Goal: Task Accomplishment & Management: Complete application form

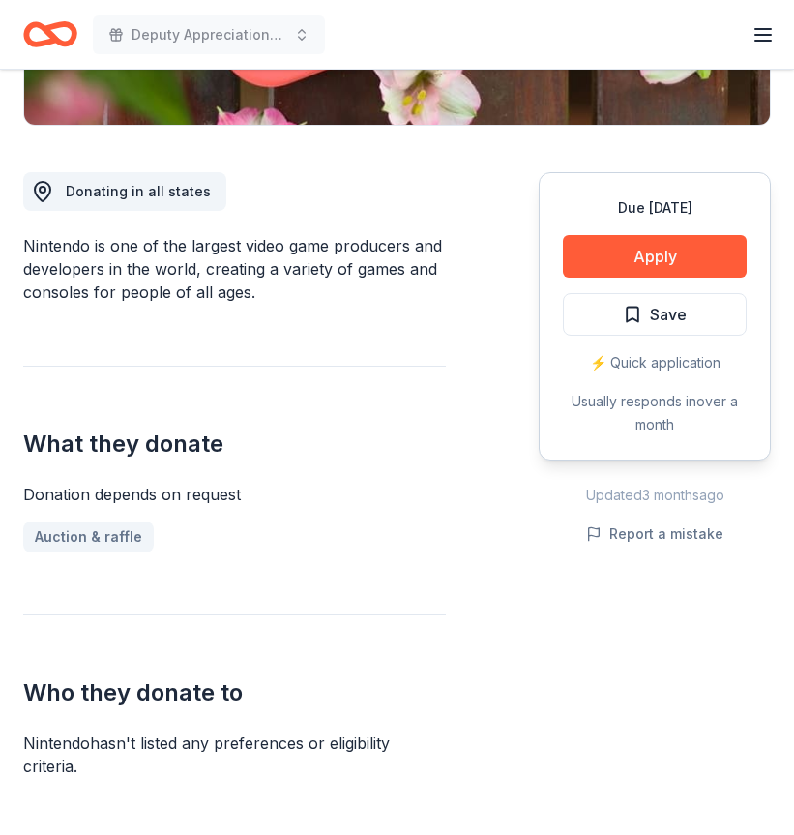
scroll to position [290, 0]
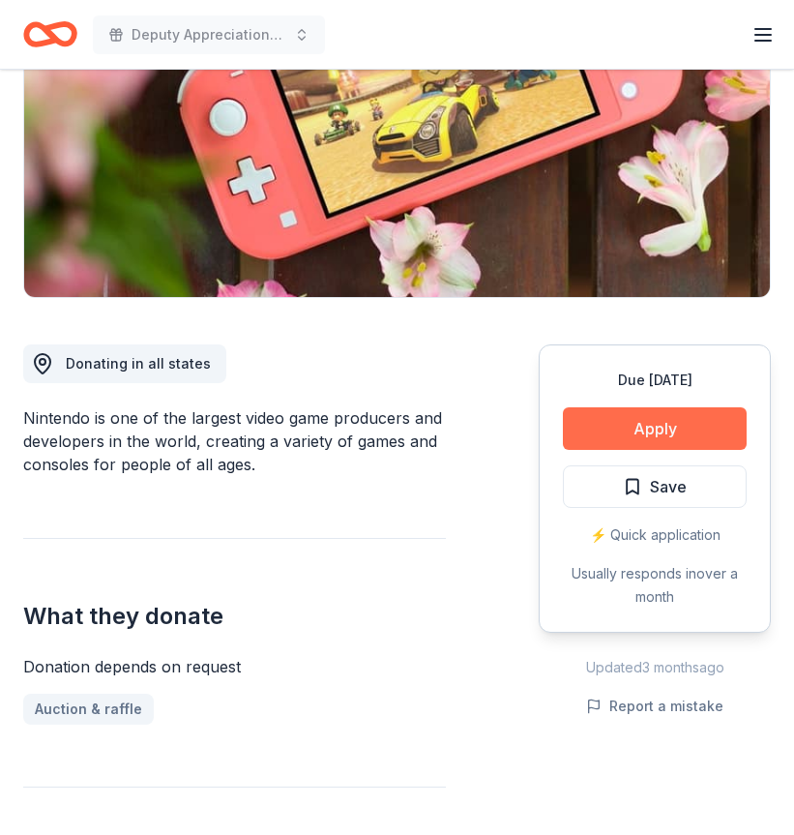
click at [638, 420] on button "Apply" at bounding box center [655, 428] width 184 height 43
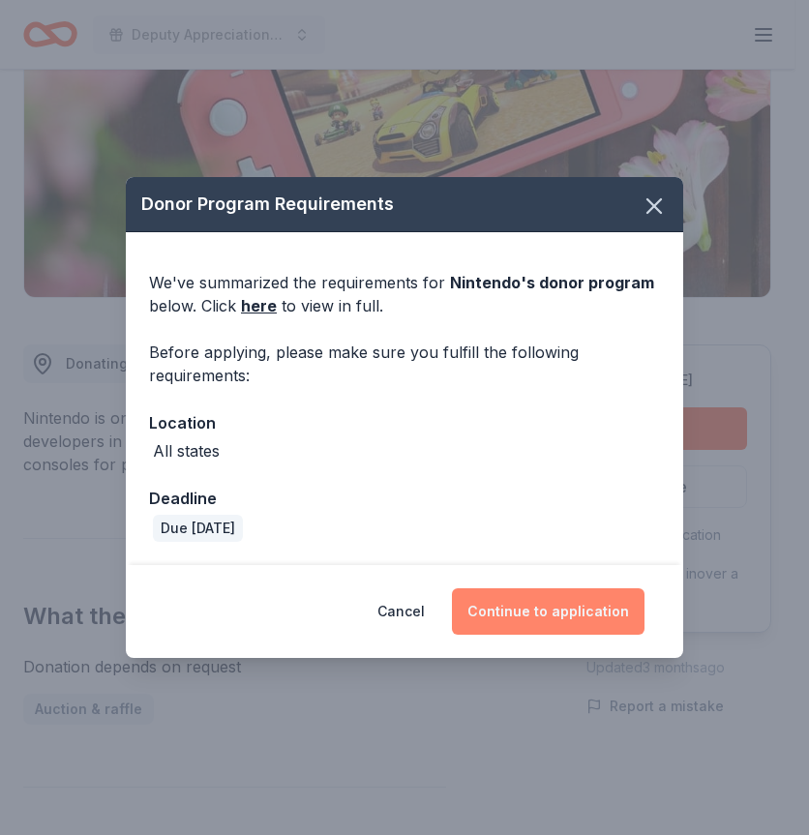
click at [552, 610] on button "Continue to application" at bounding box center [548, 611] width 193 height 46
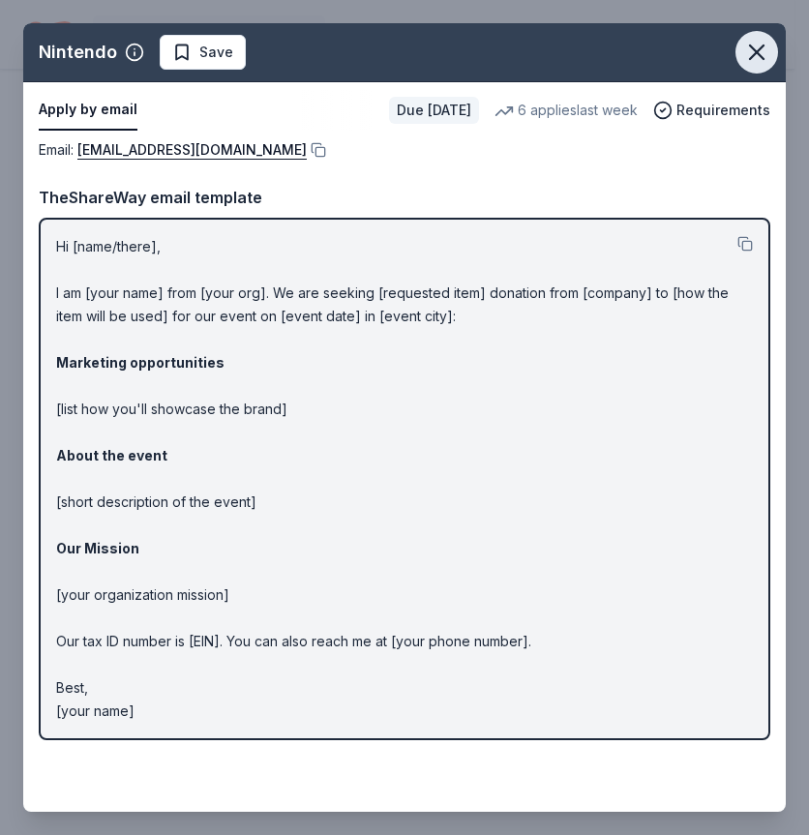
click at [762, 46] on icon "button" at bounding box center [757, 52] width 14 height 14
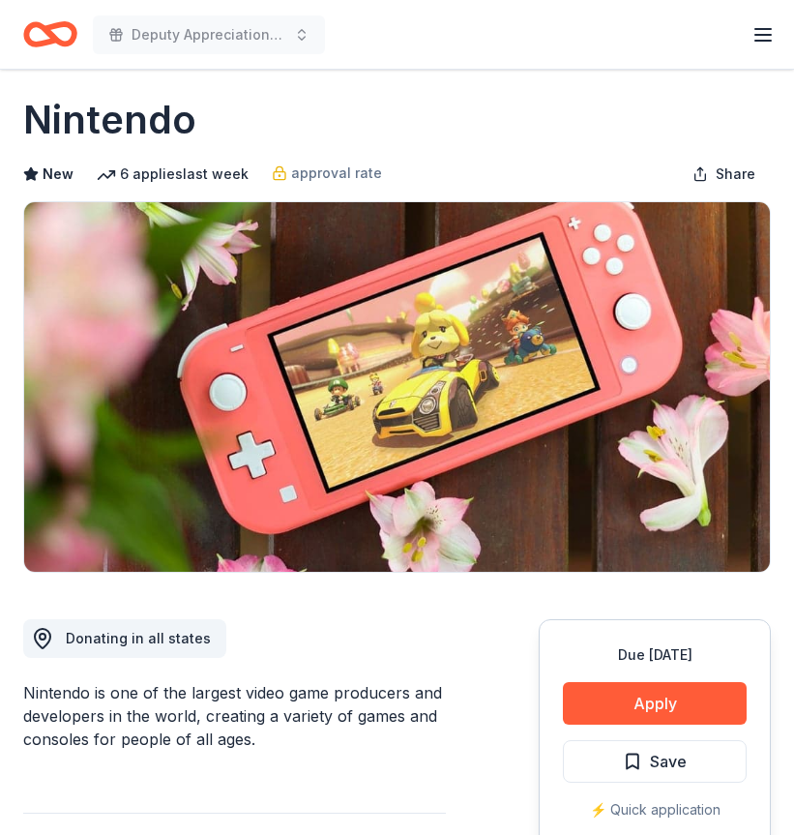
scroll to position [0, 0]
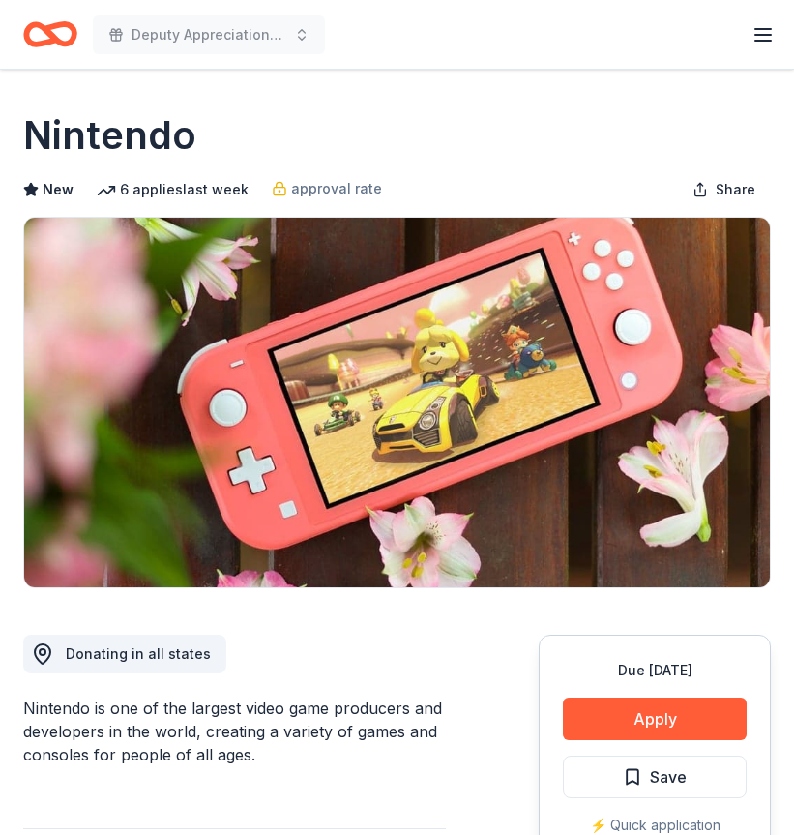
click at [756, 39] on icon "button" at bounding box center [763, 34] width 23 height 23
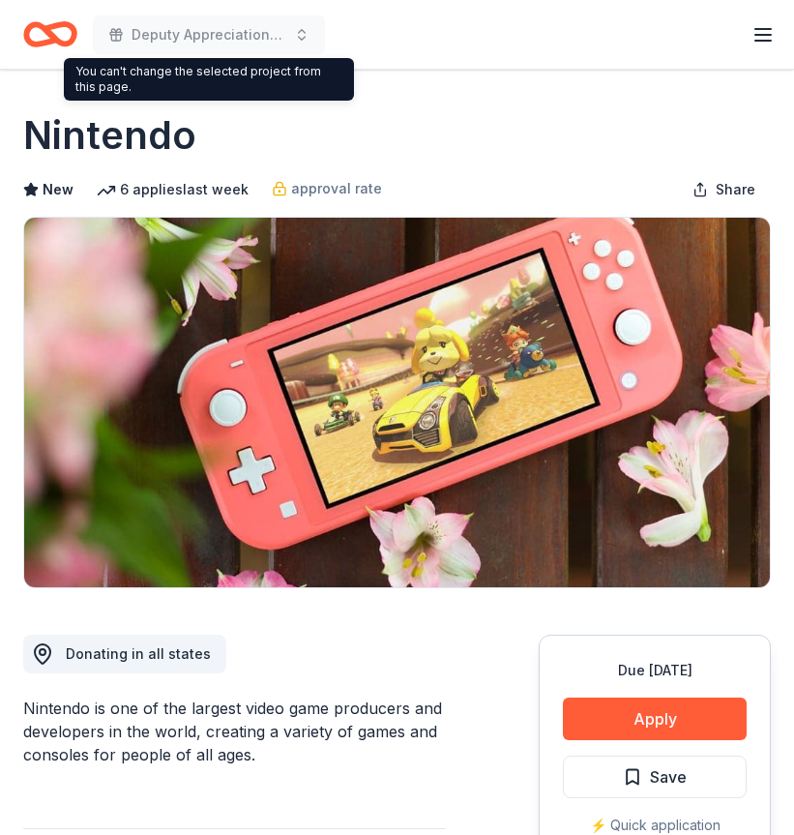
click at [35, 26] on icon "Home" at bounding box center [41, 33] width 30 height 19
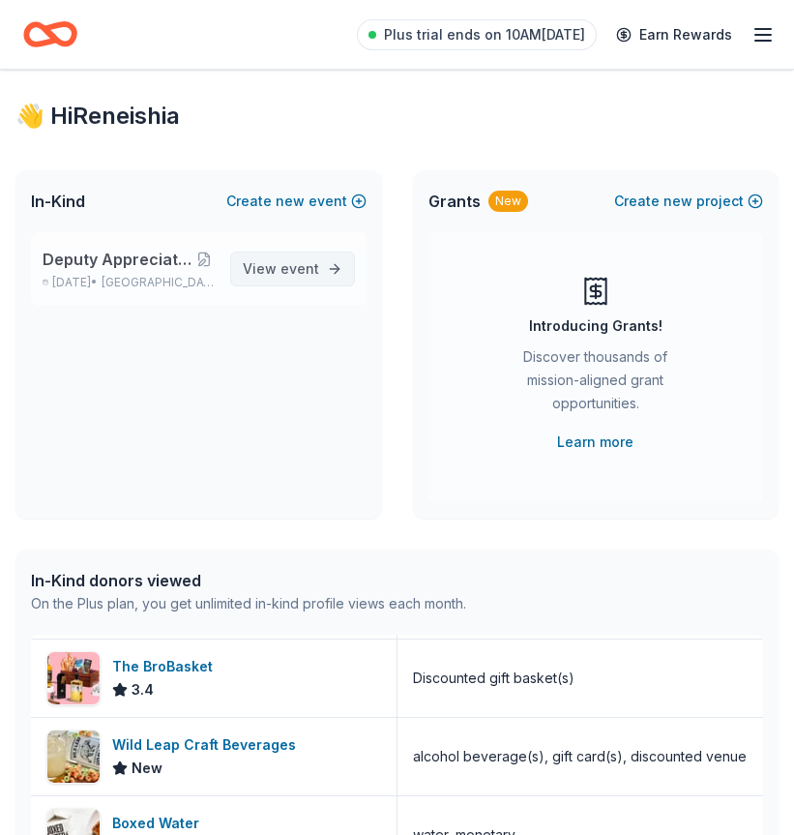
click at [322, 270] on link "View event" at bounding box center [292, 269] width 125 height 35
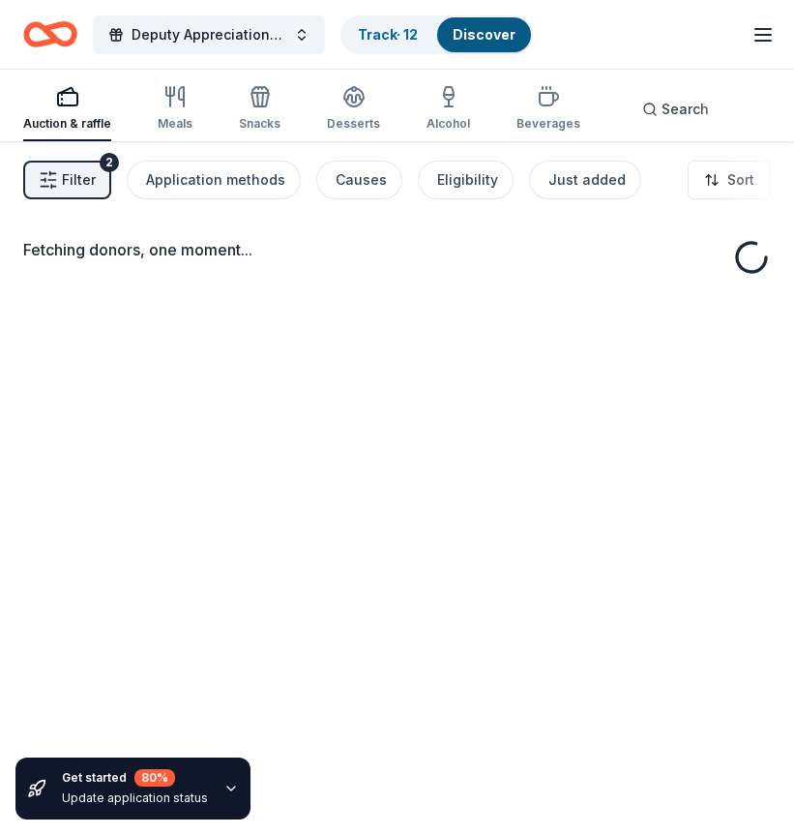
click at [53, 175] on icon "button" at bounding box center [48, 179] width 19 height 19
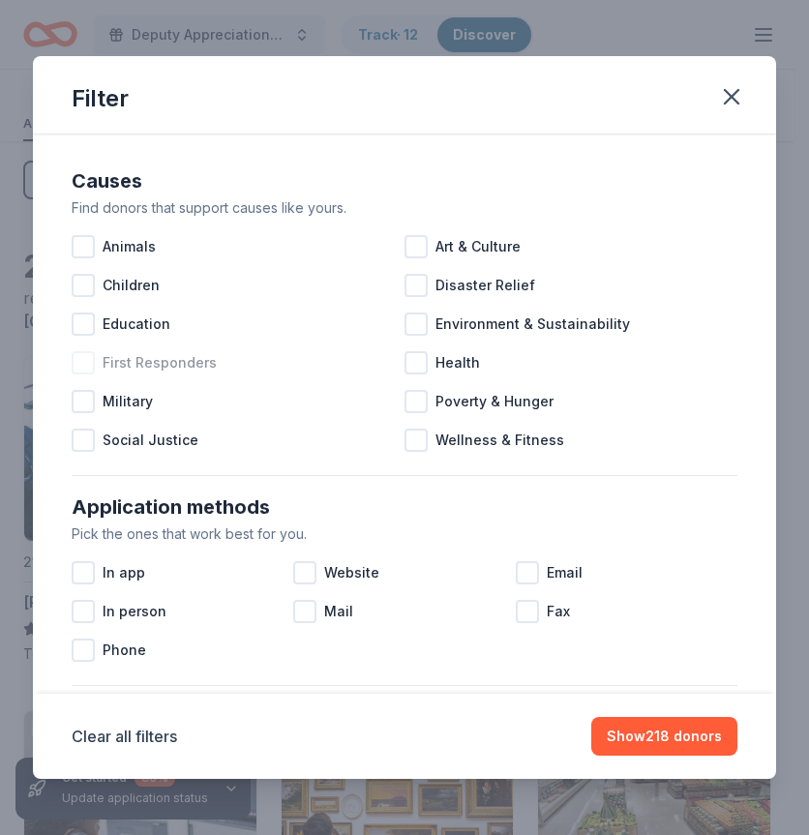
click at [92, 364] on div at bounding box center [83, 362] width 23 height 23
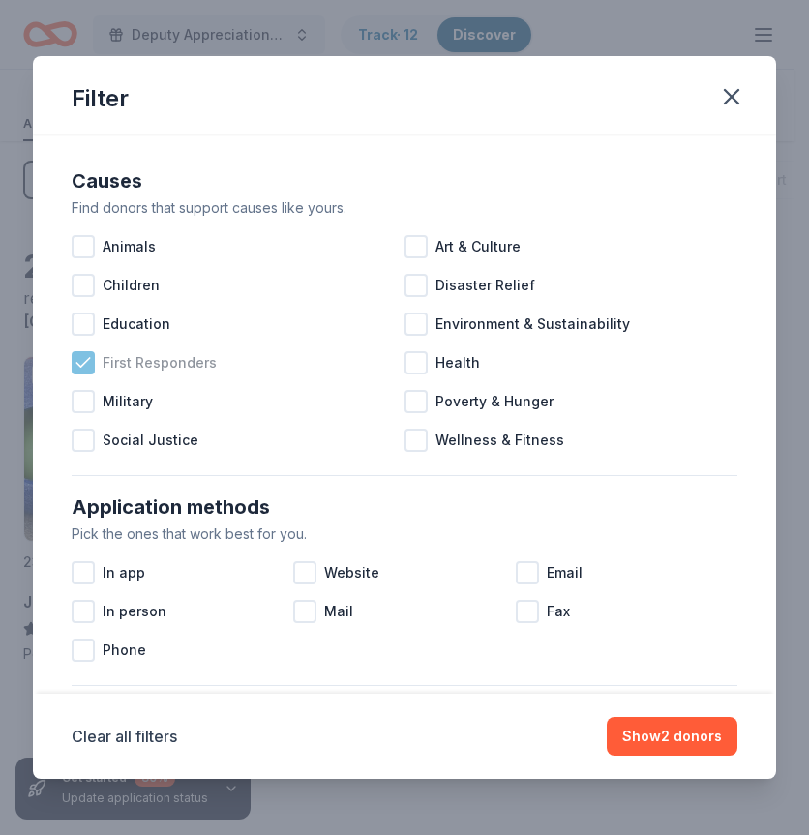
click at [87, 368] on icon at bounding box center [83, 362] width 19 height 19
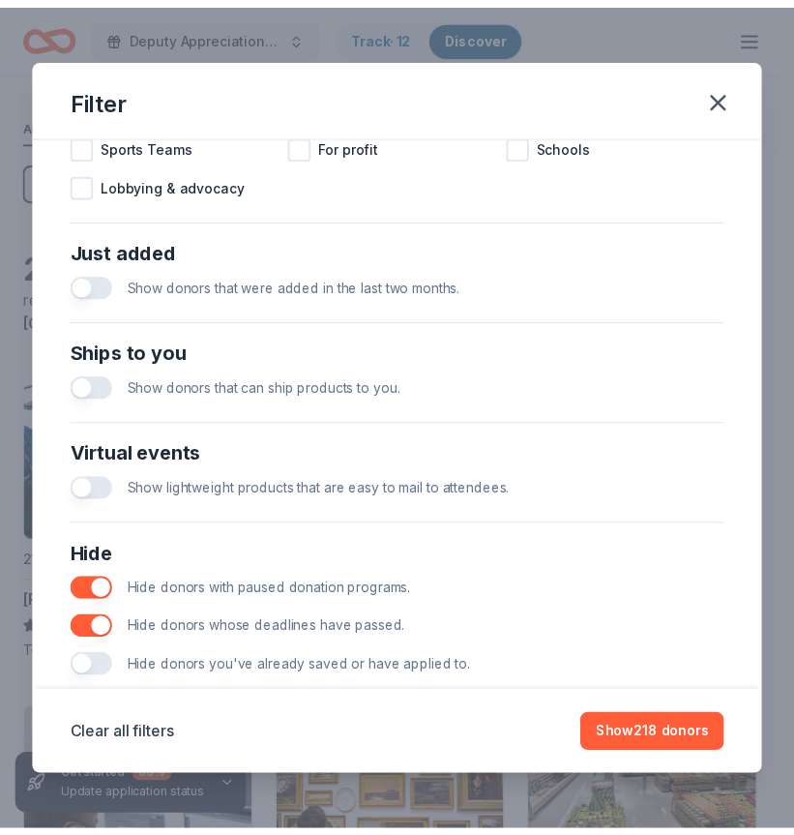
scroll to position [715, 0]
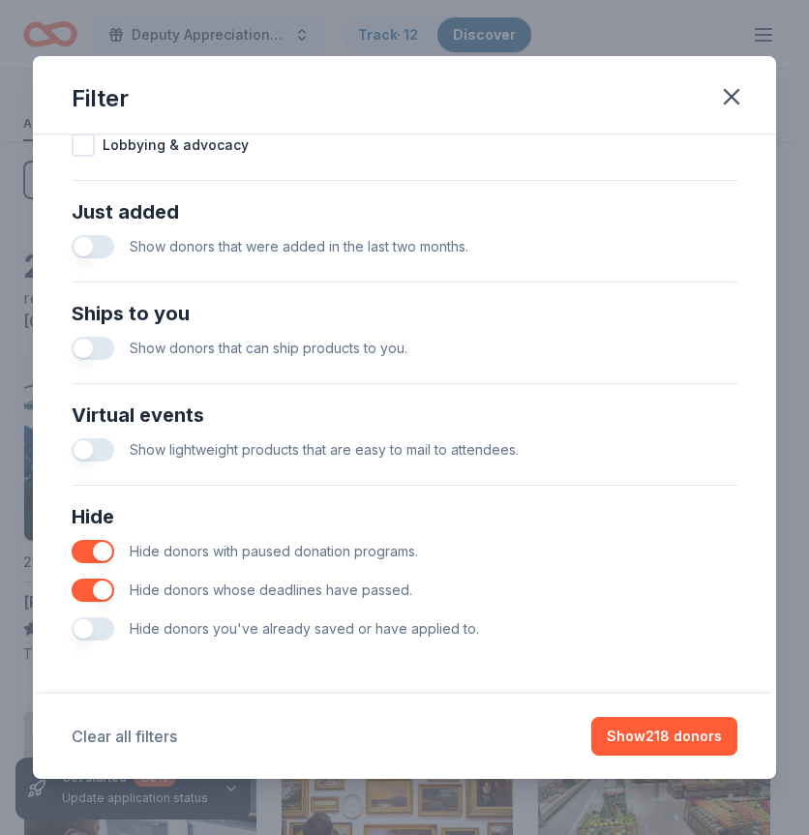
click at [132, 736] on button "Clear all filters" at bounding box center [124, 736] width 105 height 23
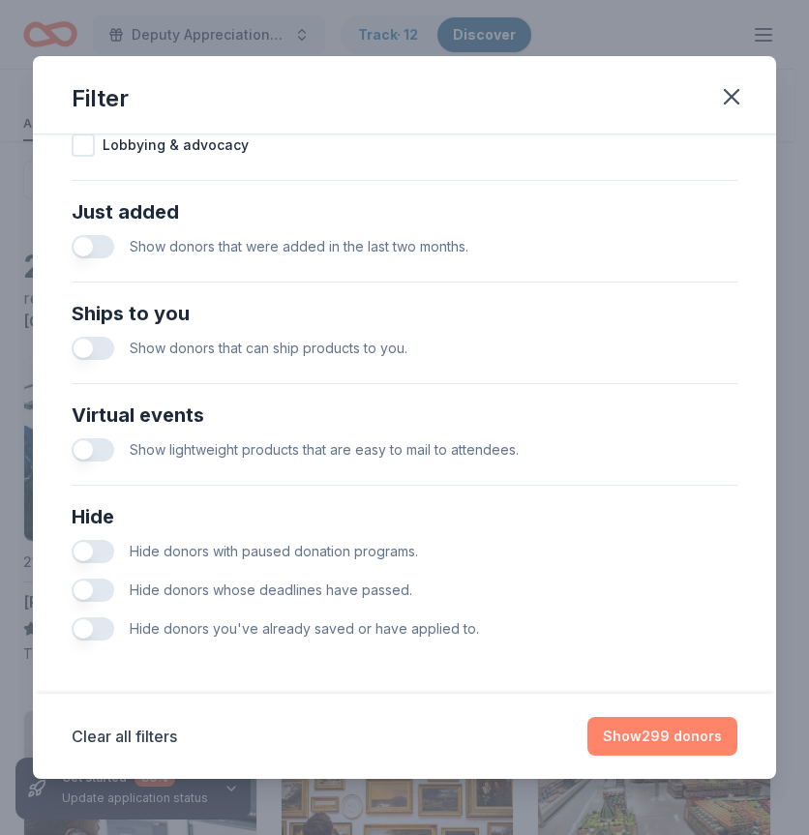
click at [653, 736] on button "Show 299 donors" at bounding box center [662, 736] width 150 height 39
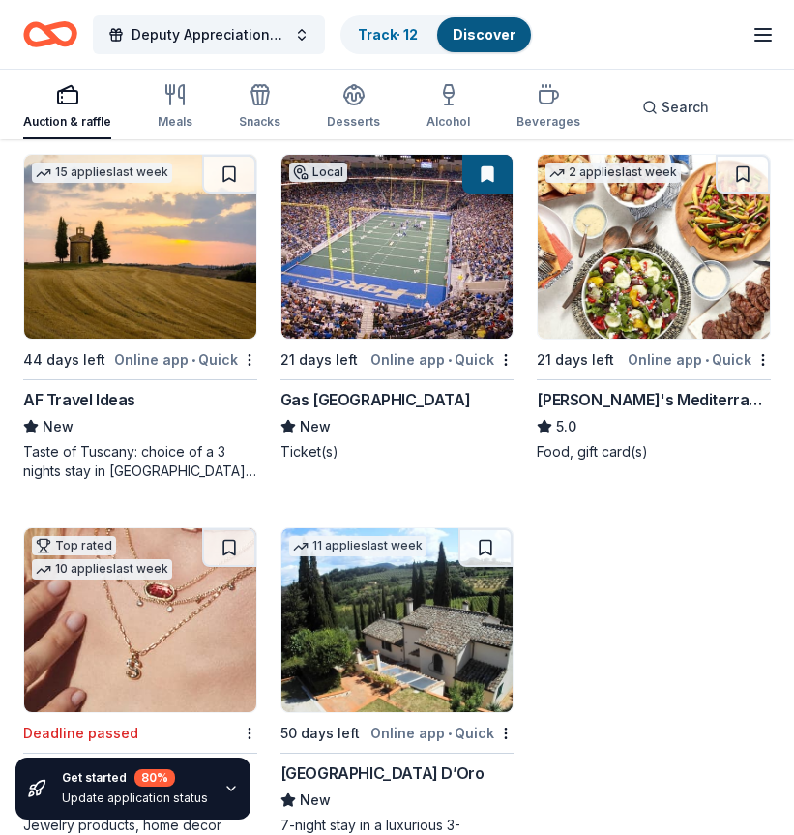
scroll to position [2224, 0]
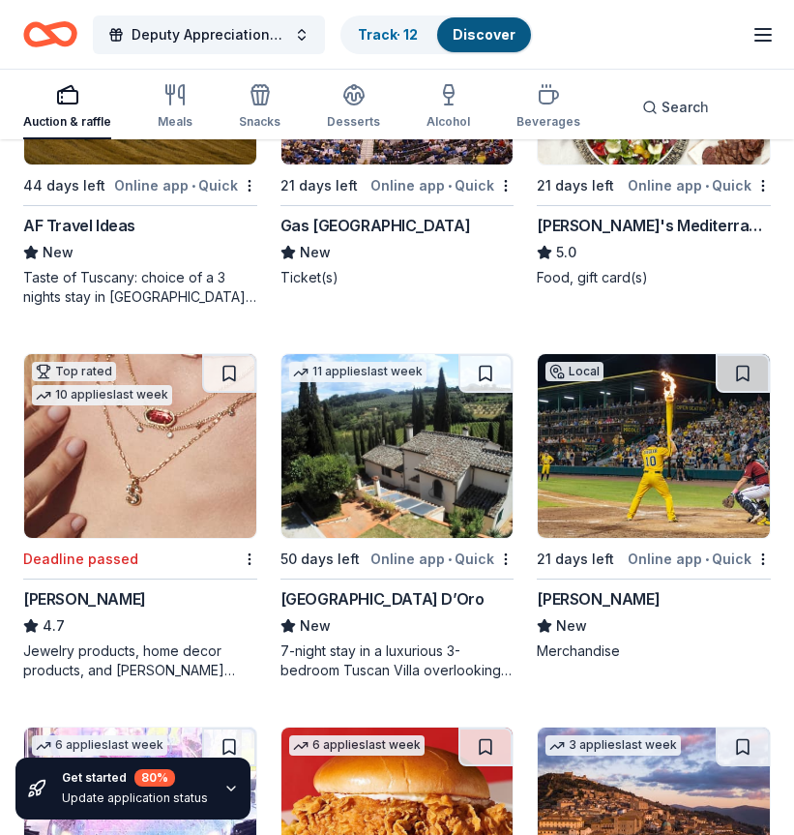
click at [484, 35] on link "Discover" at bounding box center [484, 34] width 63 height 16
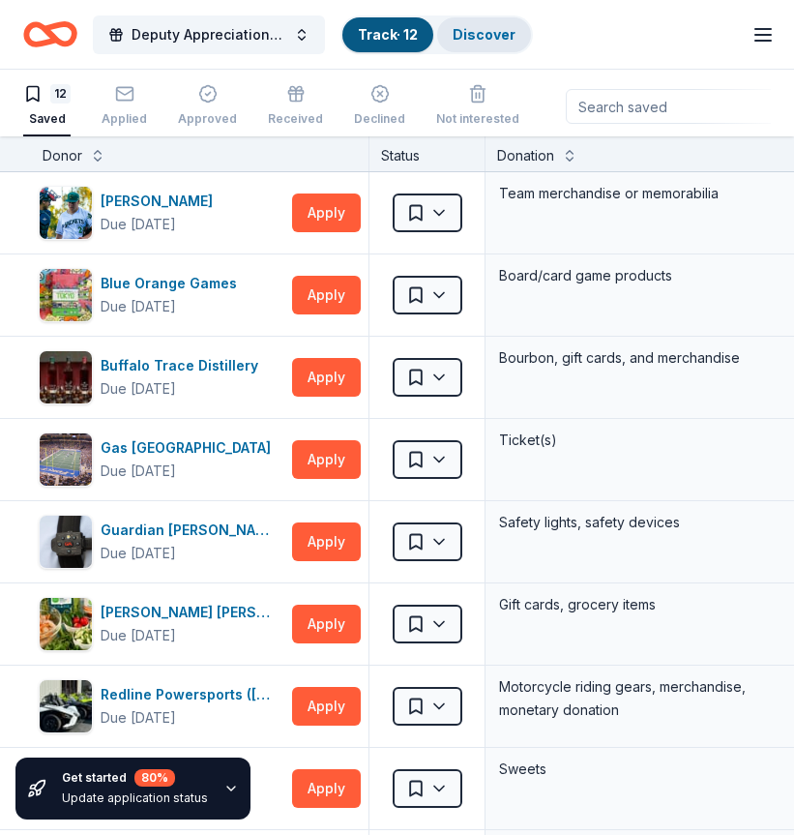
click at [504, 37] on link "Discover" at bounding box center [484, 34] width 63 height 16
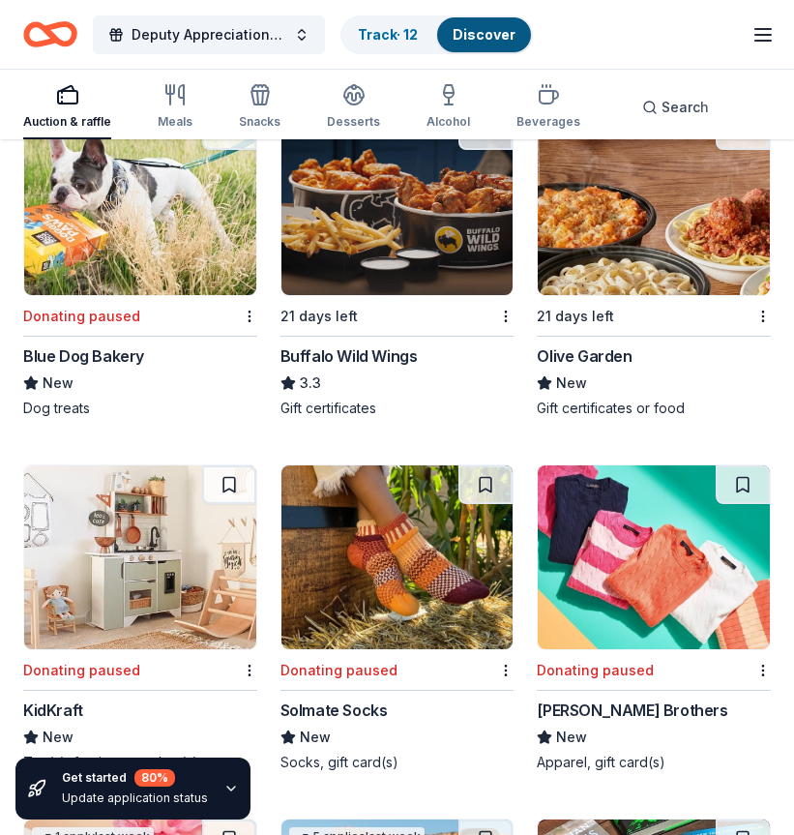
scroll to position [25384, 0]
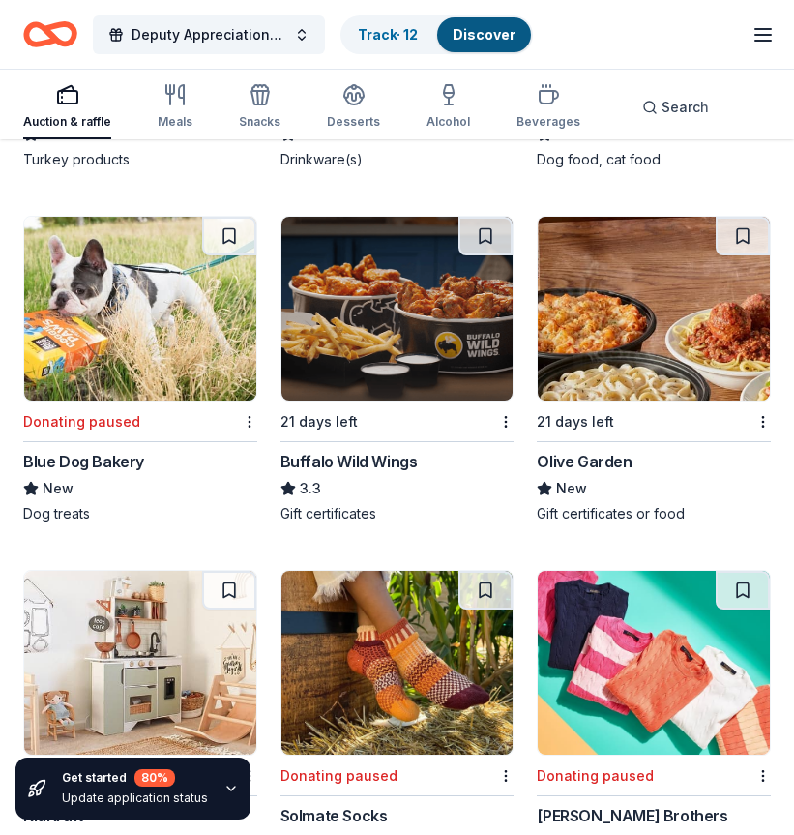
click at [387, 461] on div "Buffalo Wild Wings" at bounding box center [349, 461] width 137 height 23
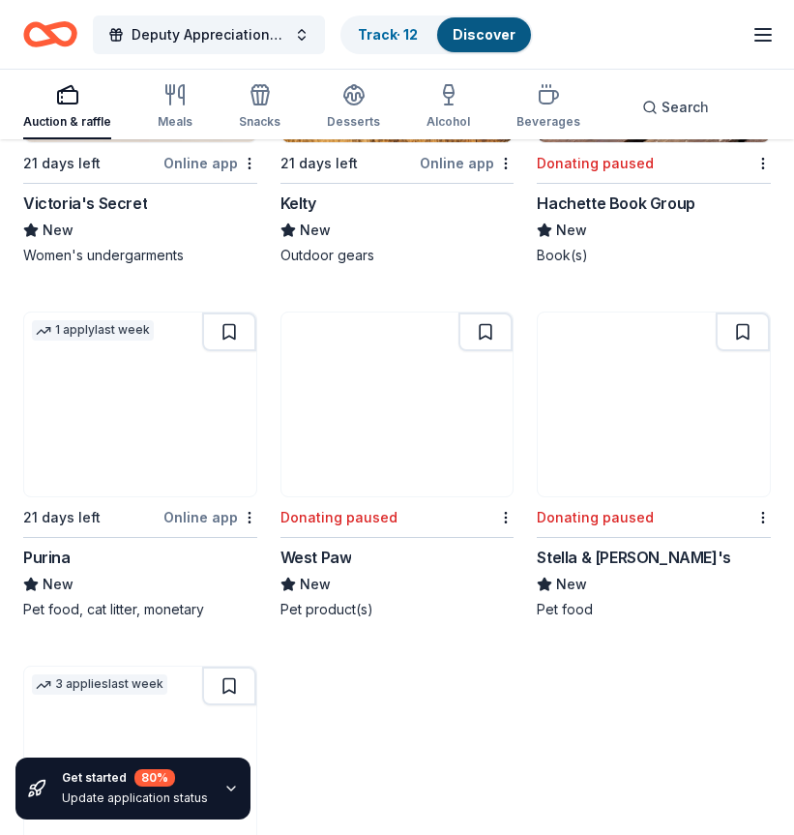
scroll to position [26158, 0]
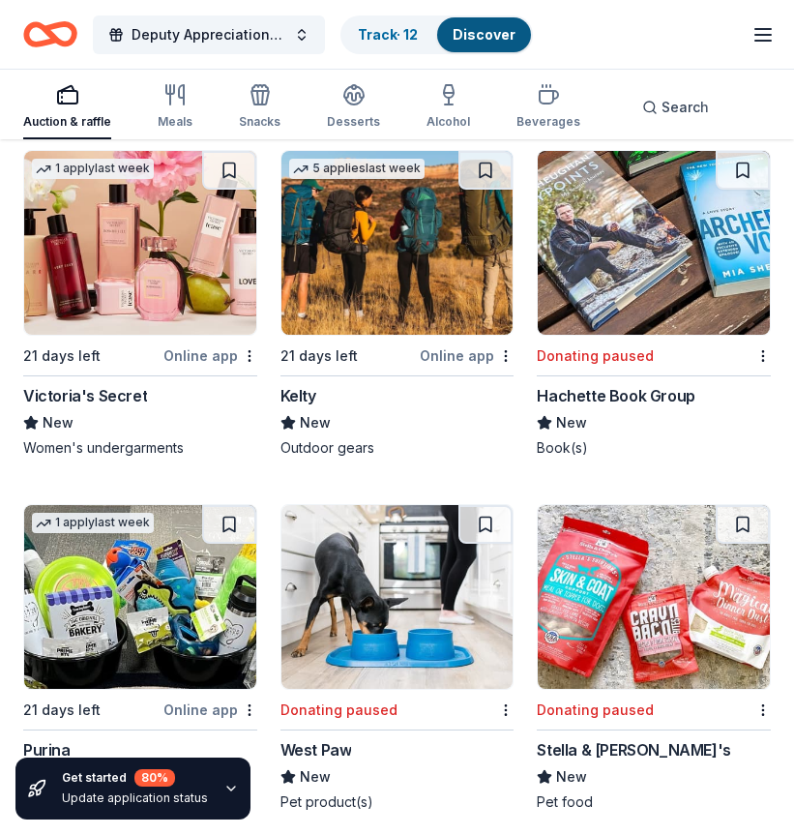
click at [103, 400] on div "Victoria's Secret" at bounding box center [85, 395] width 124 height 23
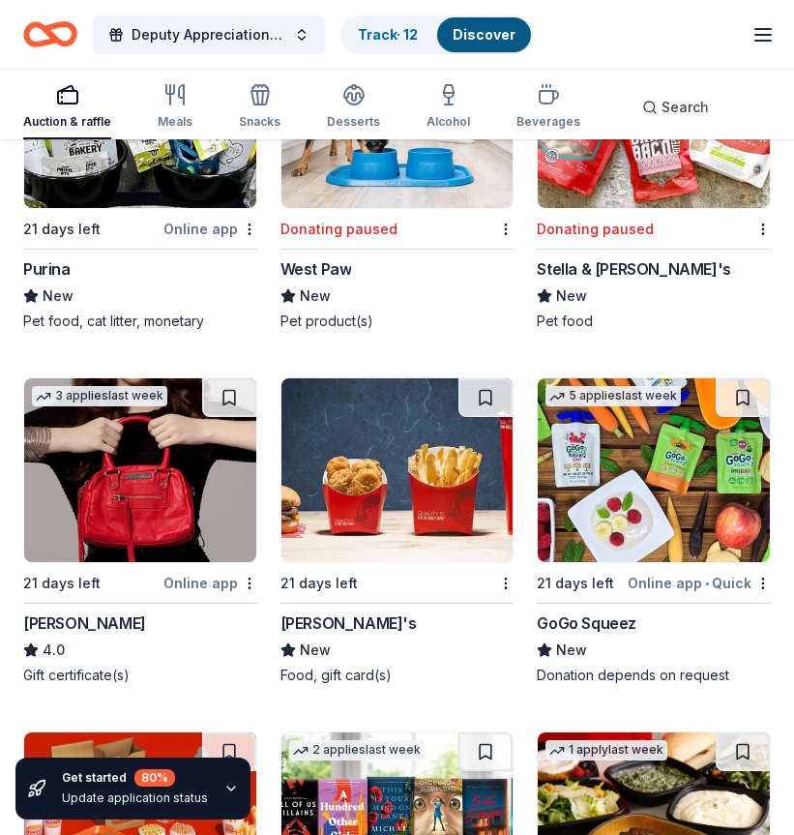
scroll to position [26545, 0]
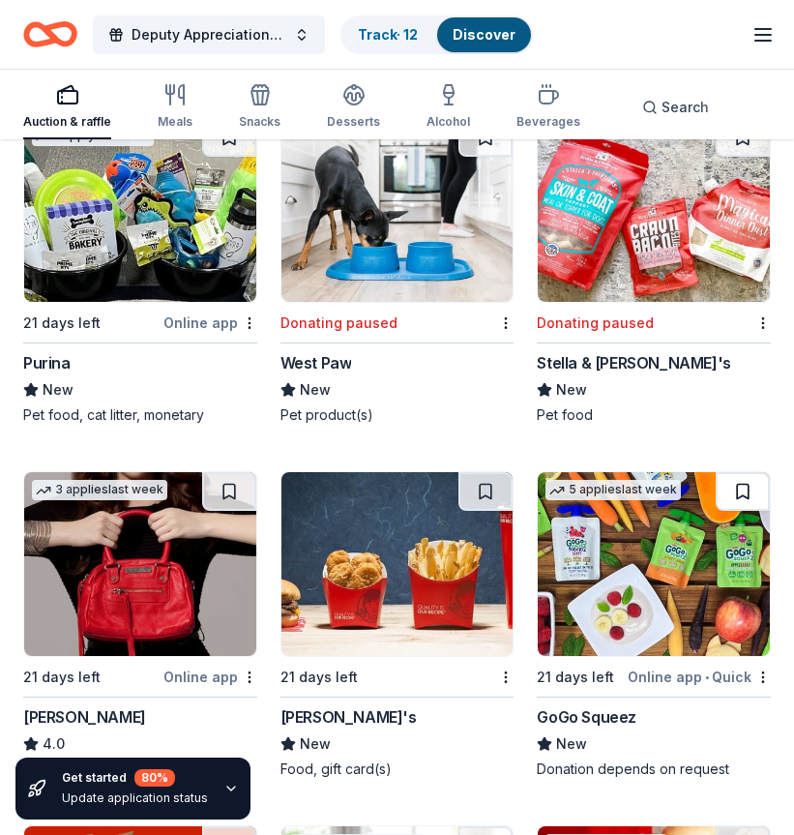
click at [737, 490] on button at bounding box center [743, 491] width 54 height 39
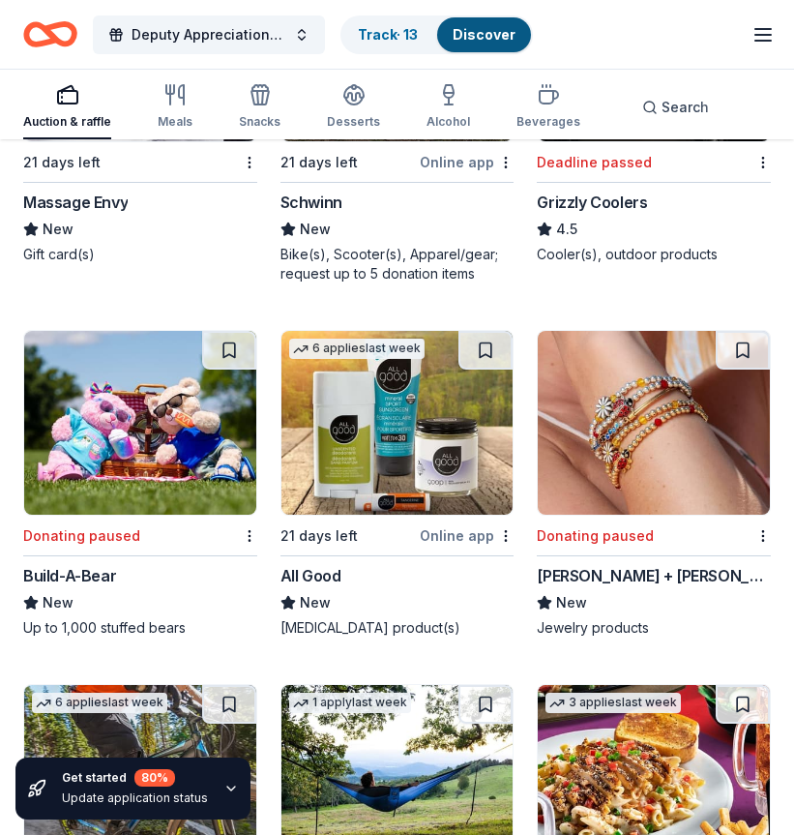
scroll to position [27803, 0]
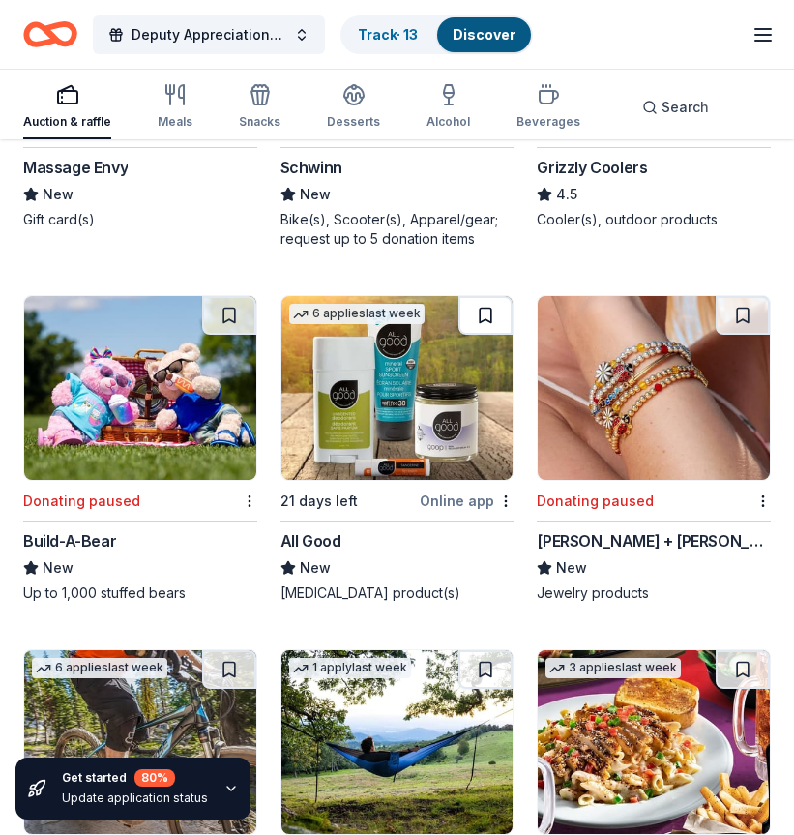
click at [485, 313] on button at bounding box center [486, 315] width 54 height 39
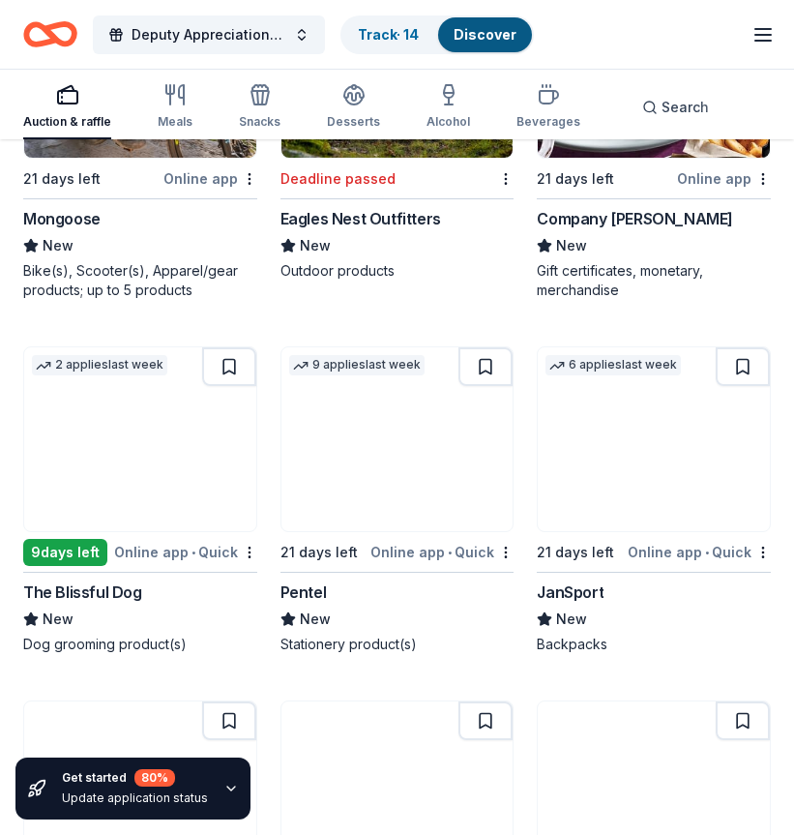
scroll to position [28480, 0]
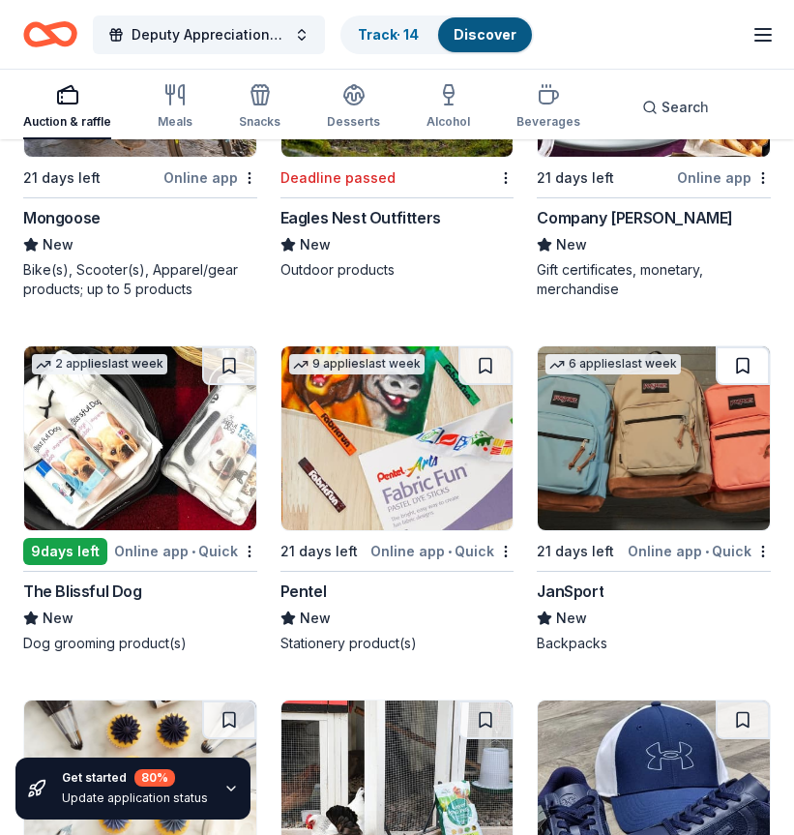
click at [745, 371] on button at bounding box center [743, 365] width 54 height 39
click at [746, 366] on button at bounding box center [745, 365] width 50 height 39
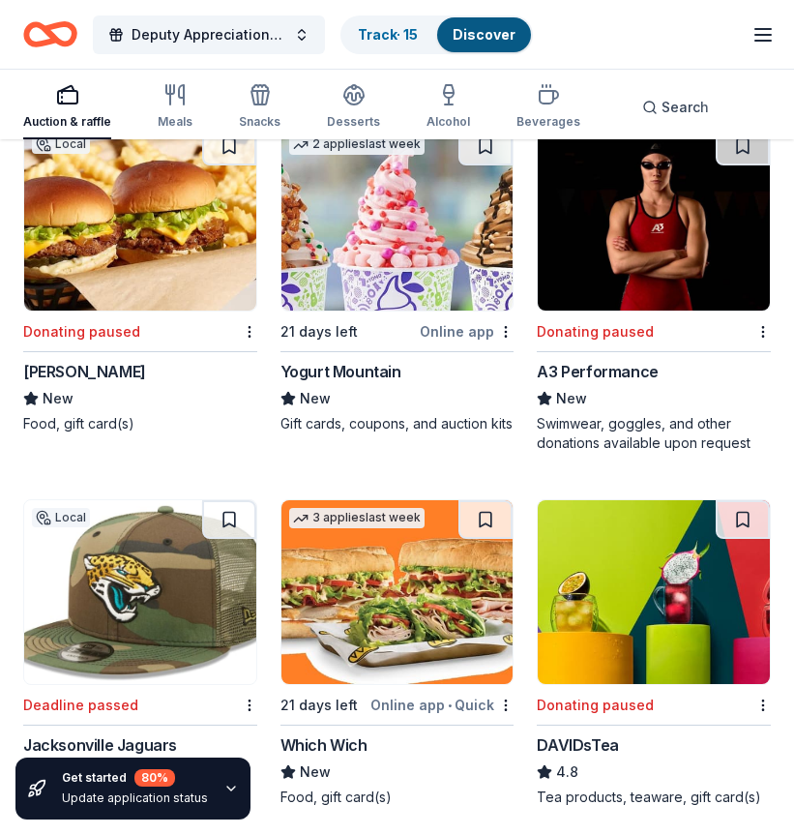
scroll to position [22348, 0]
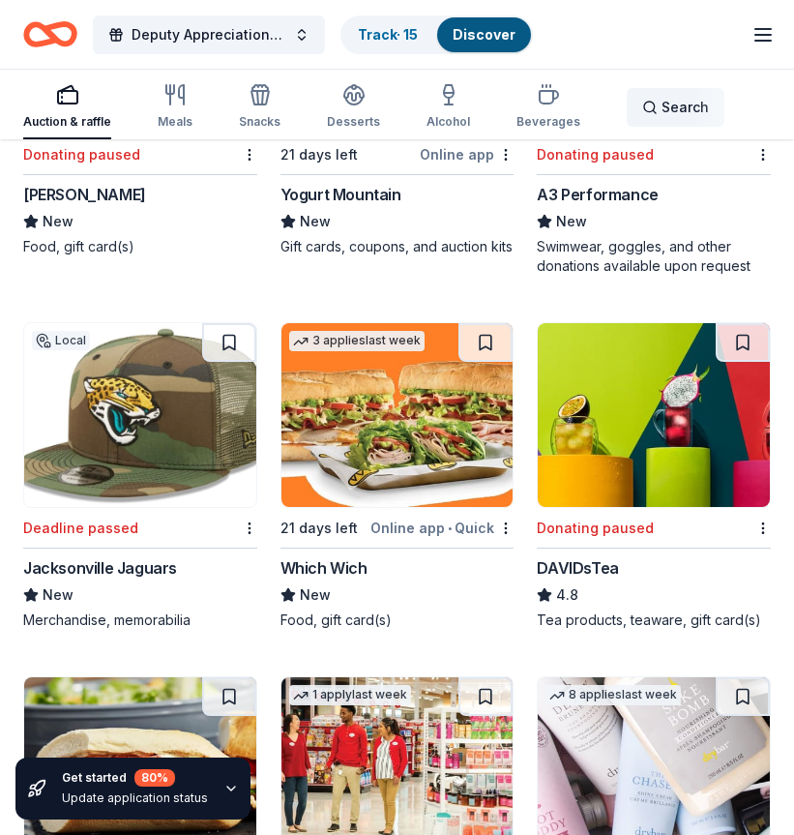
click at [662, 104] on span "Search" at bounding box center [685, 107] width 47 height 23
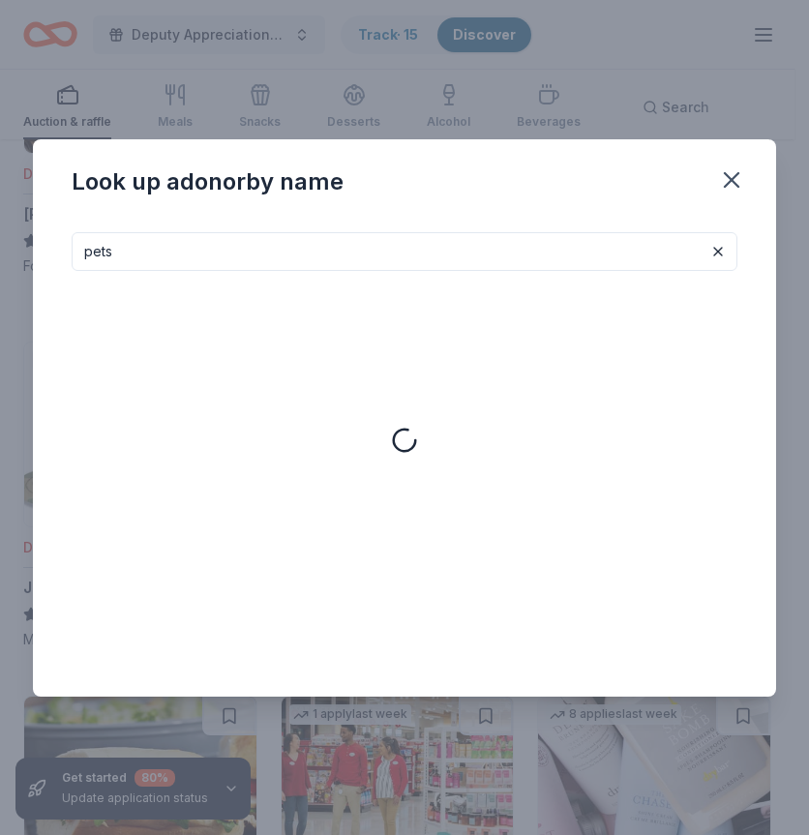
type input "pets"
click at [741, 176] on icon "button" at bounding box center [731, 179] width 27 height 27
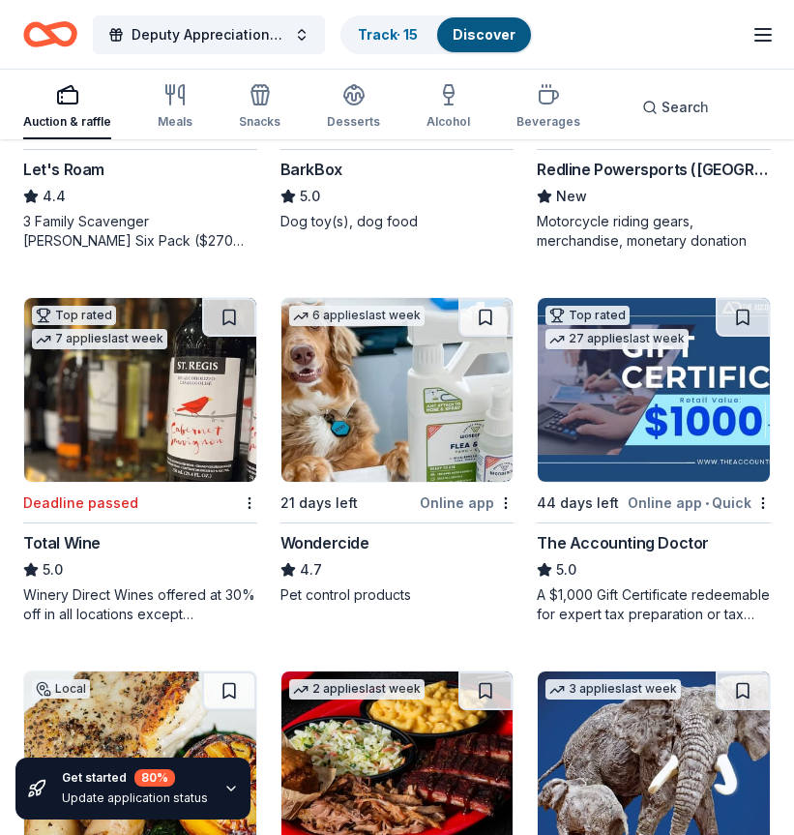
scroll to position [1161, 0]
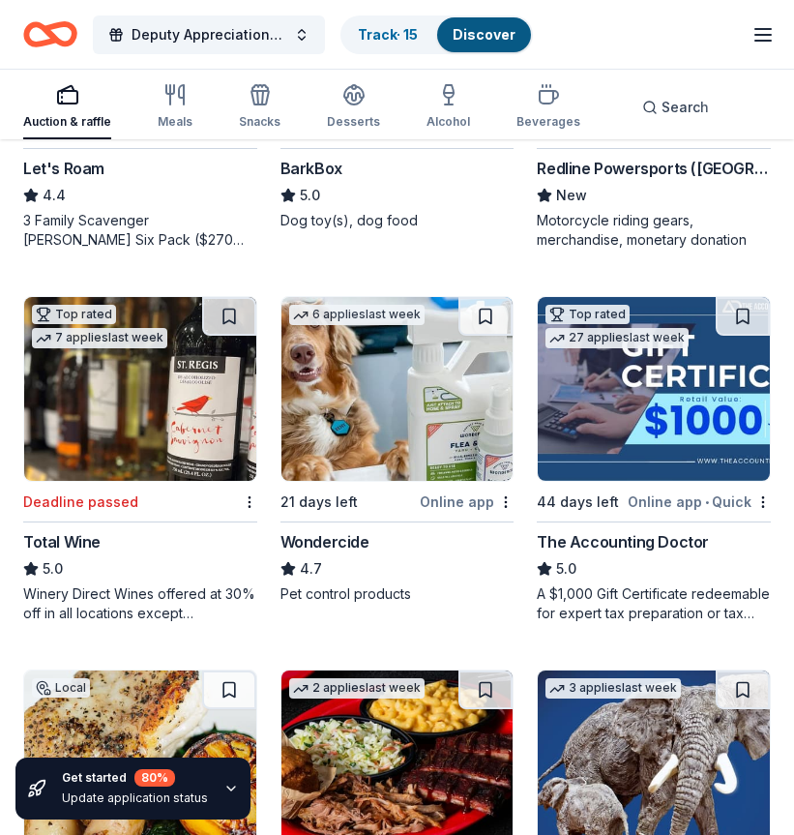
drag, startPoint x: 345, startPoint y: 539, endPoint x: 465, endPoint y: 256, distance: 306.9
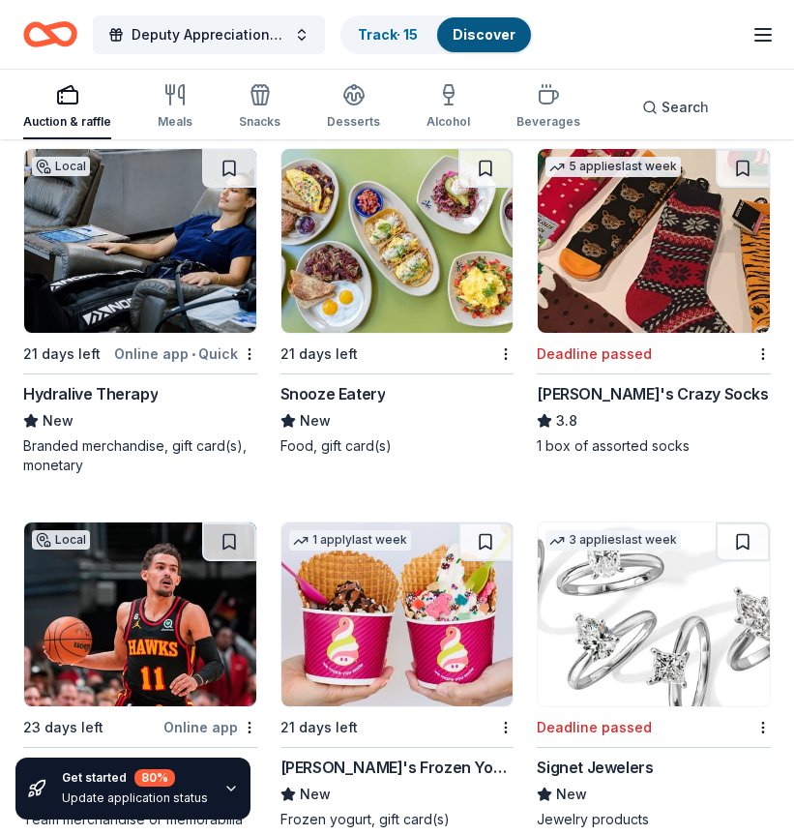
scroll to position [16736, 0]
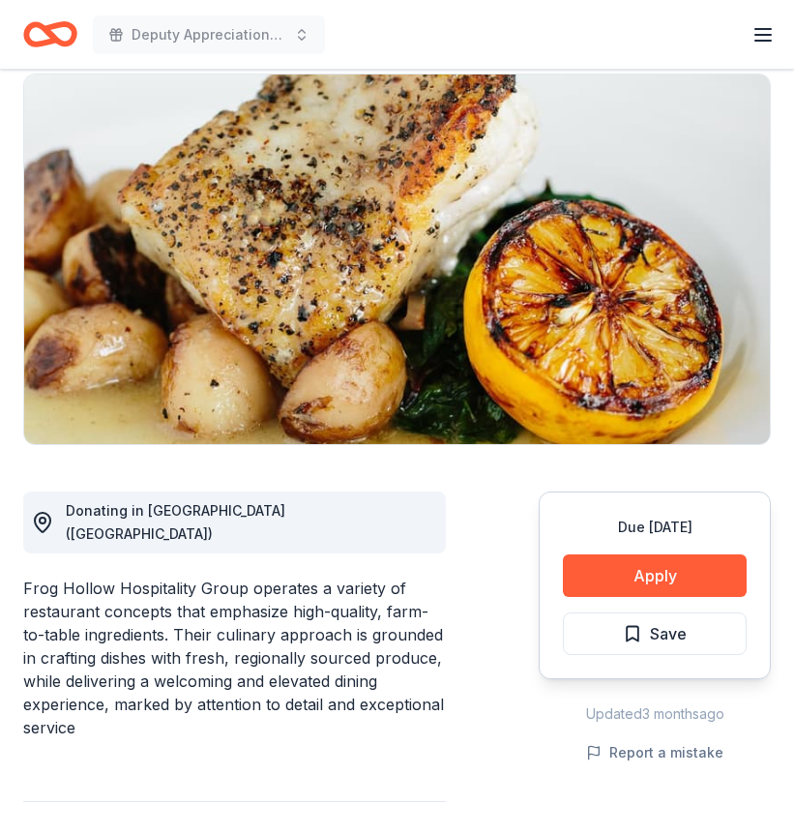
scroll to position [193, 0]
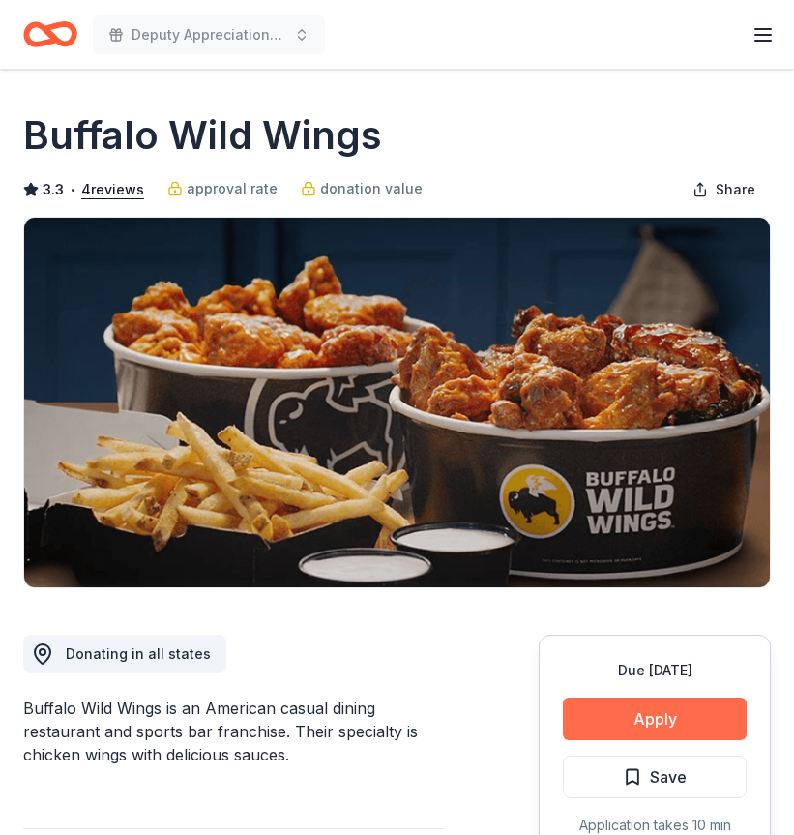
click at [643, 719] on button "Apply" at bounding box center [655, 719] width 184 height 43
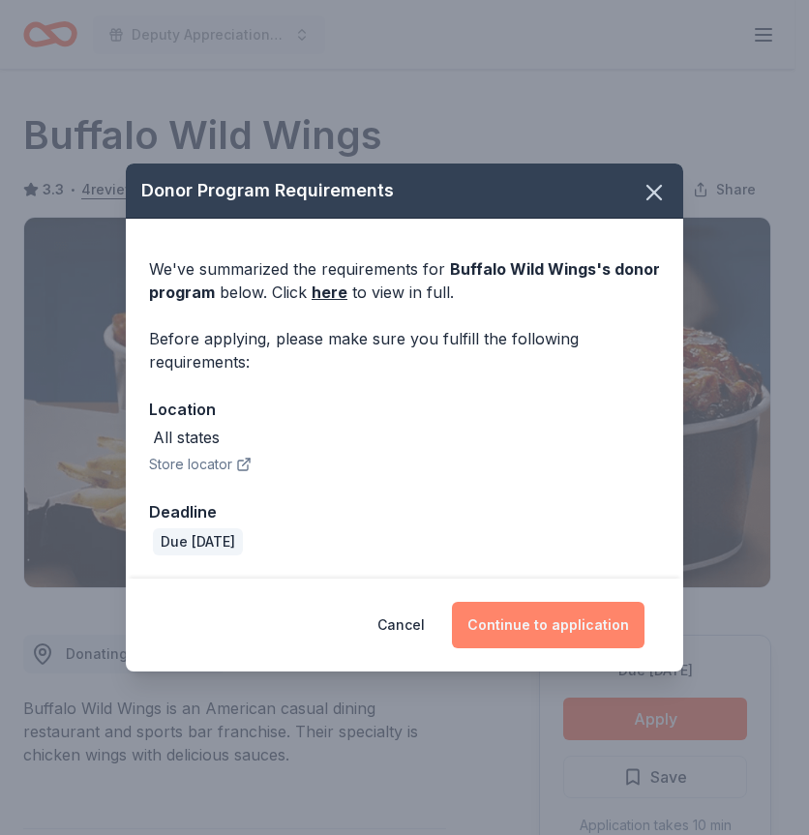
click at [545, 628] on button "Continue to application" at bounding box center [548, 625] width 193 height 46
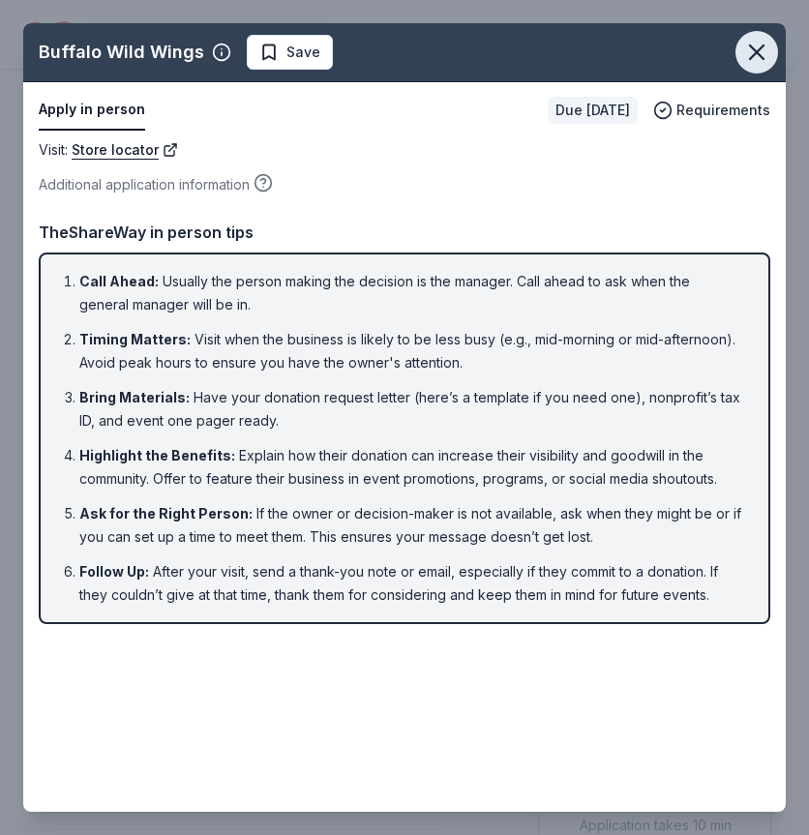
click at [739, 44] on button "button" at bounding box center [756, 52] width 43 height 43
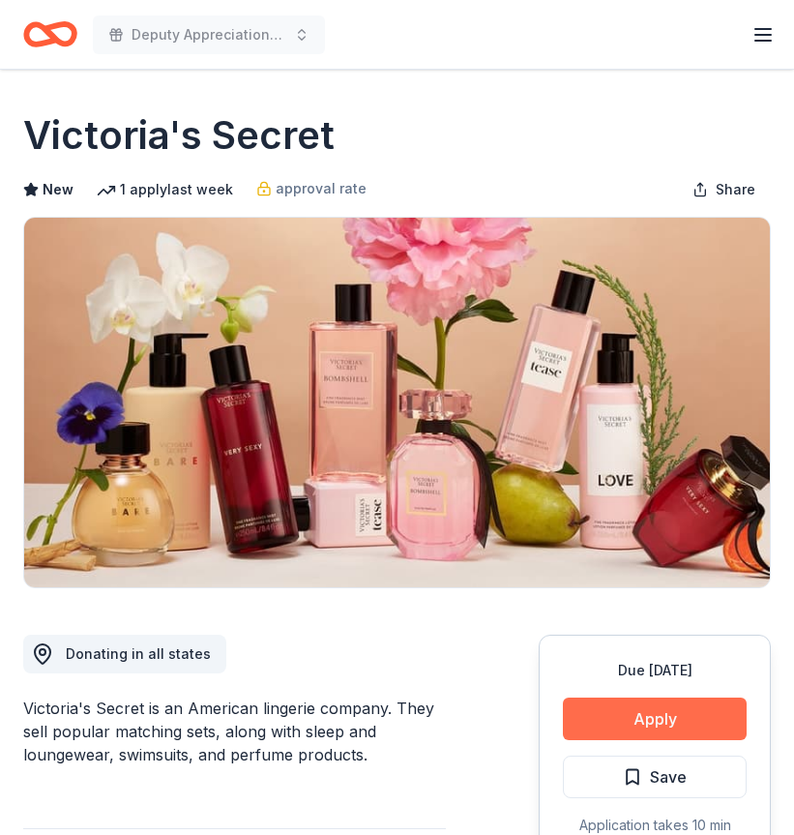
click at [674, 710] on button "Apply" at bounding box center [655, 719] width 184 height 43
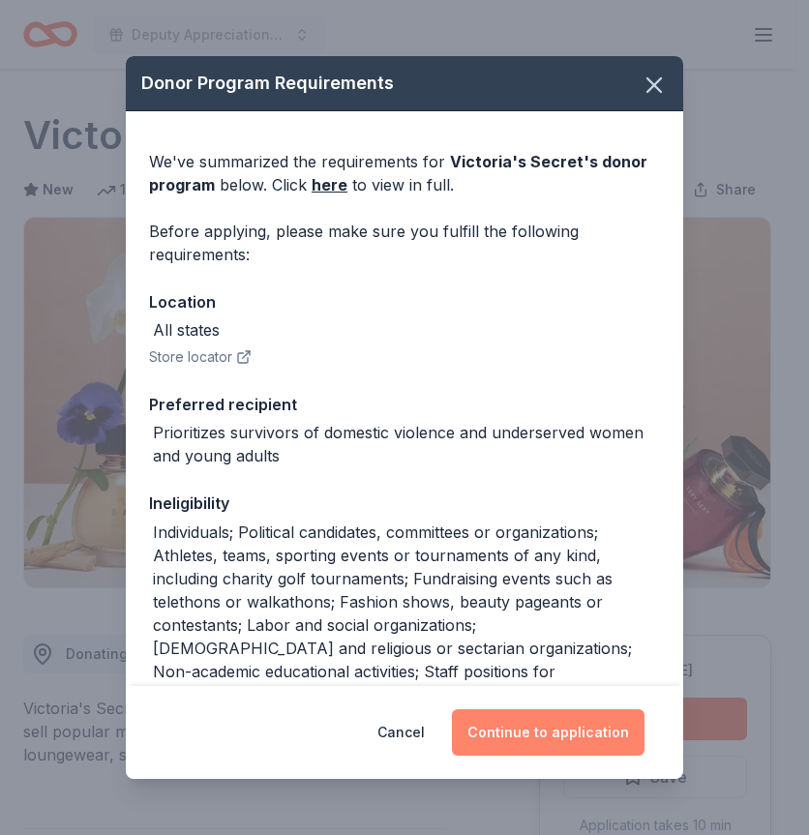
click at [575, 729] on button "Continue to application" at bounding box center [548, 732] width 193 height 46
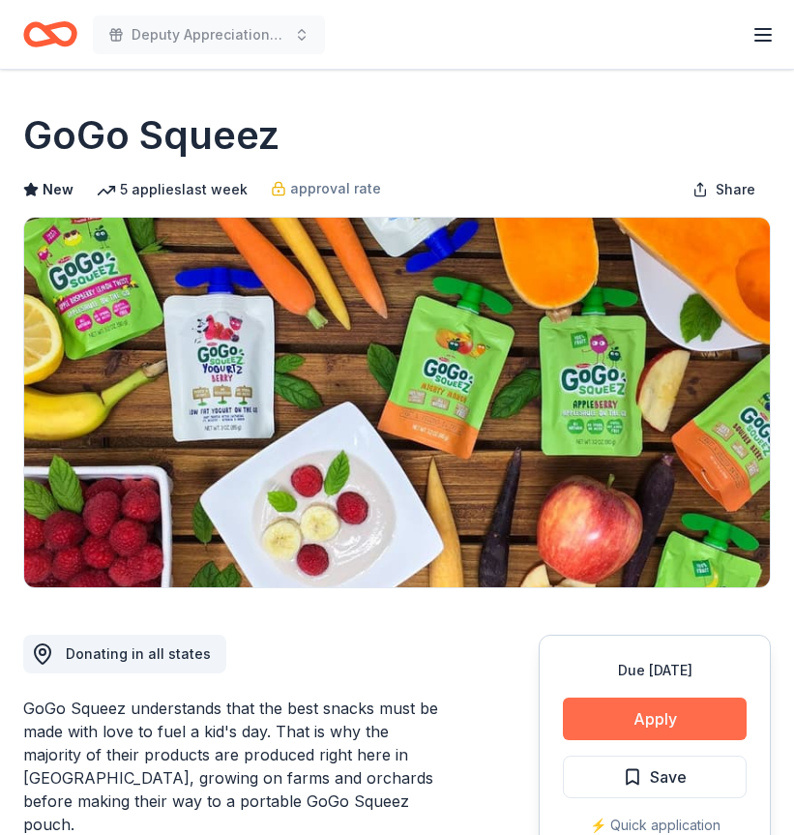
click at [647, 708] on button "Apply" at bounding box center [655, 719] width 184 height 43
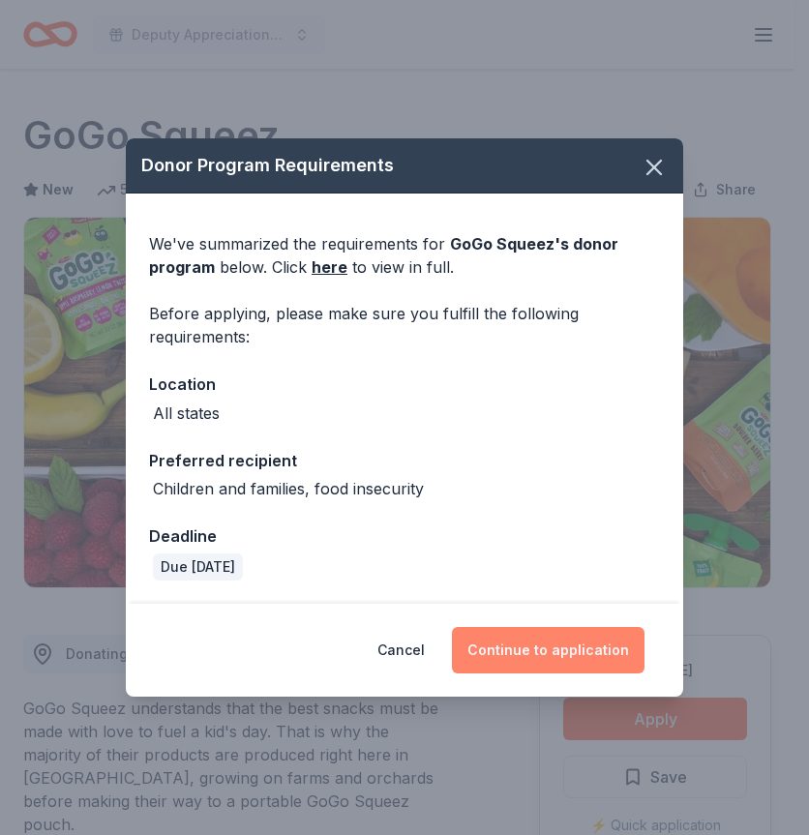
click at [596, 649] on button "Continue to application" at bounding box center [548, 650] width 193 height 46
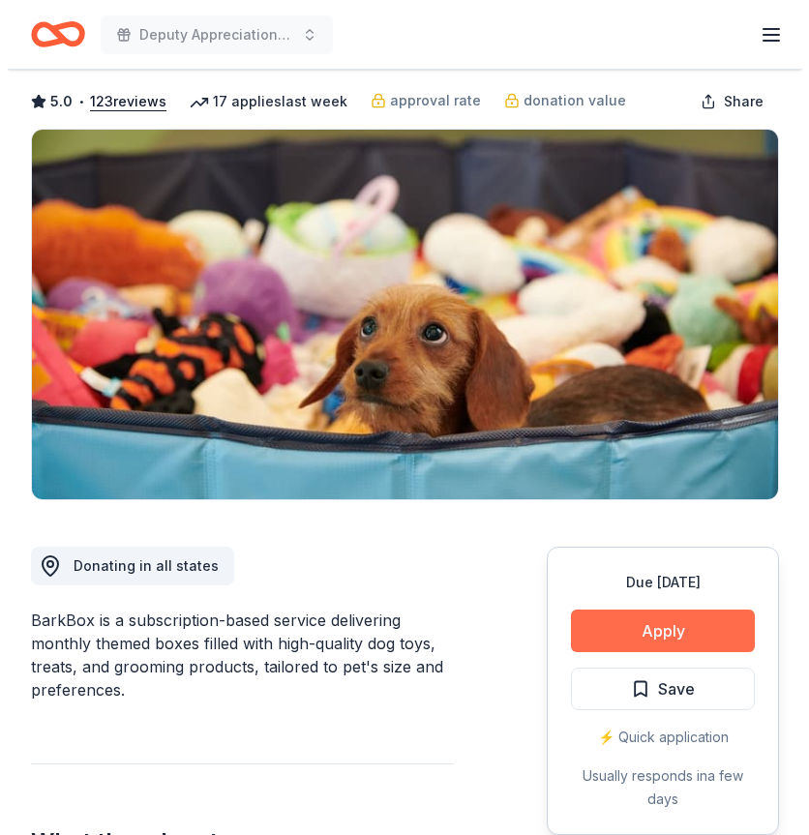
scroll to position [193, 0]
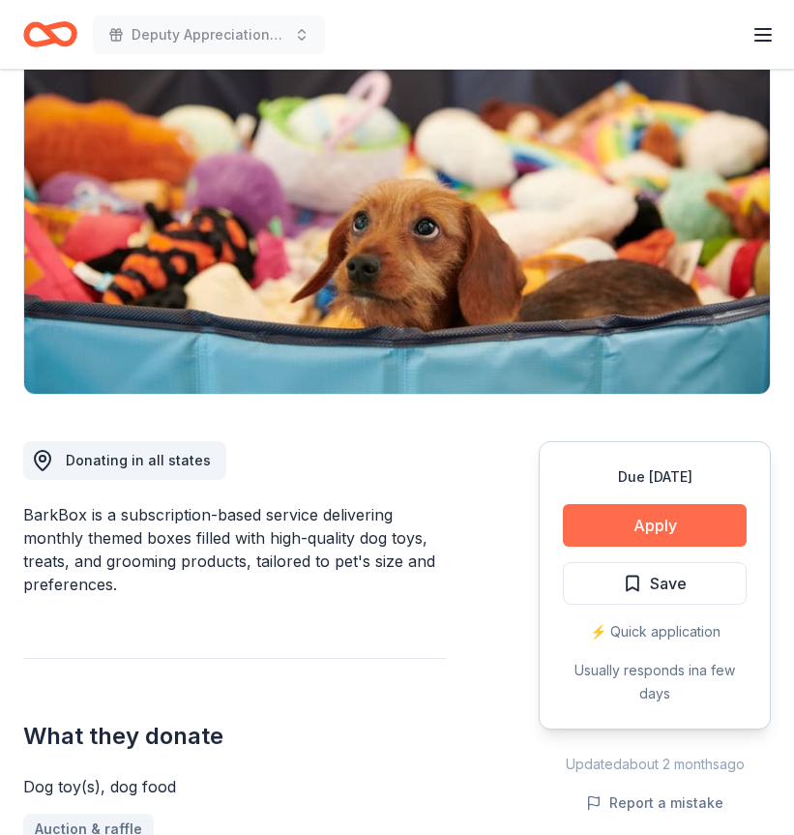
click at [663, 526] on button "Apply" at bounding box center [655, 525] width 184 height 43
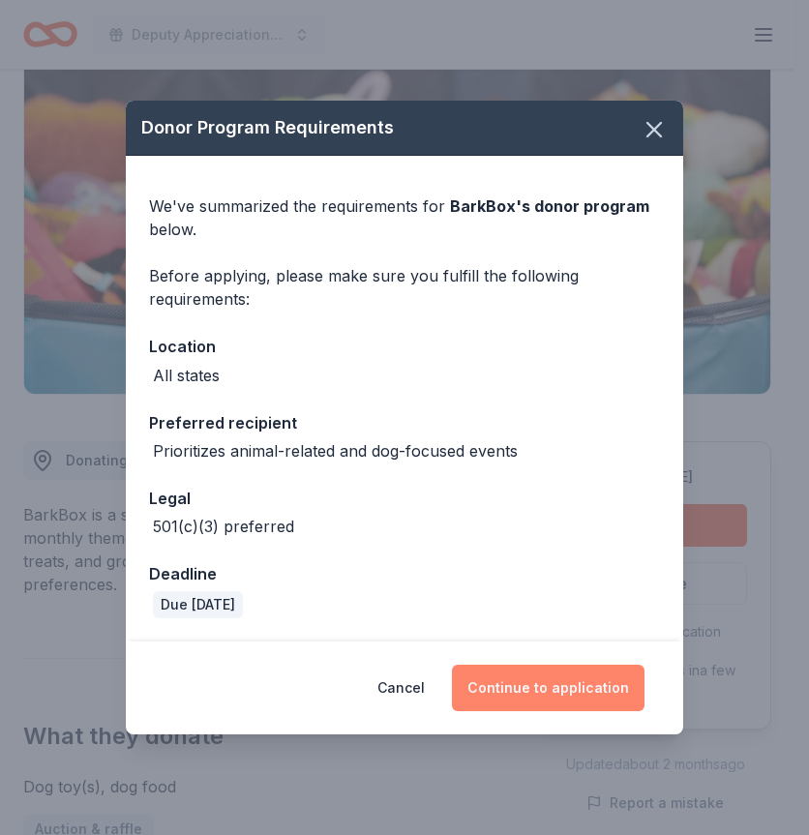
click at [550, 685] on button "Continue to application" at bounding box center [548, 688] width 193 height 46
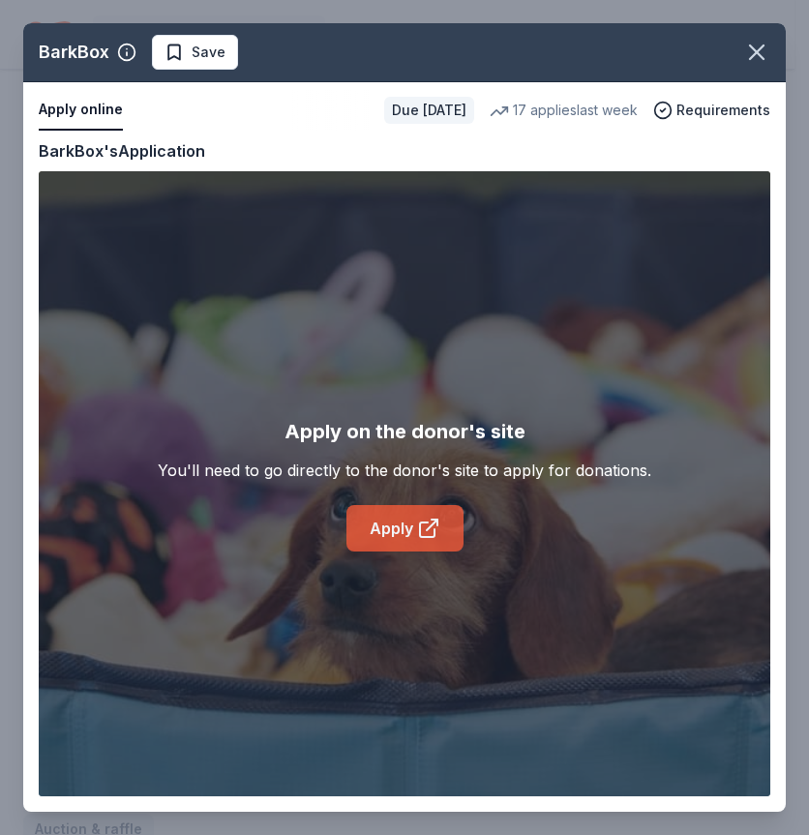
click at [387, 518] on link "Apply" at bounding box center [404, 528] width 117 height 46
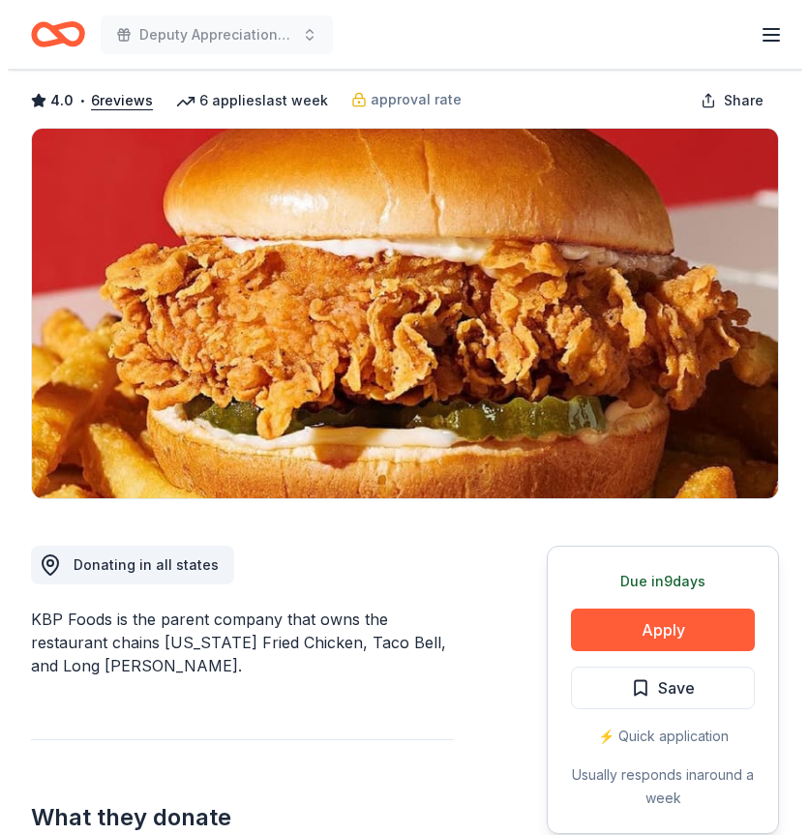
scroll to position [290, 0]
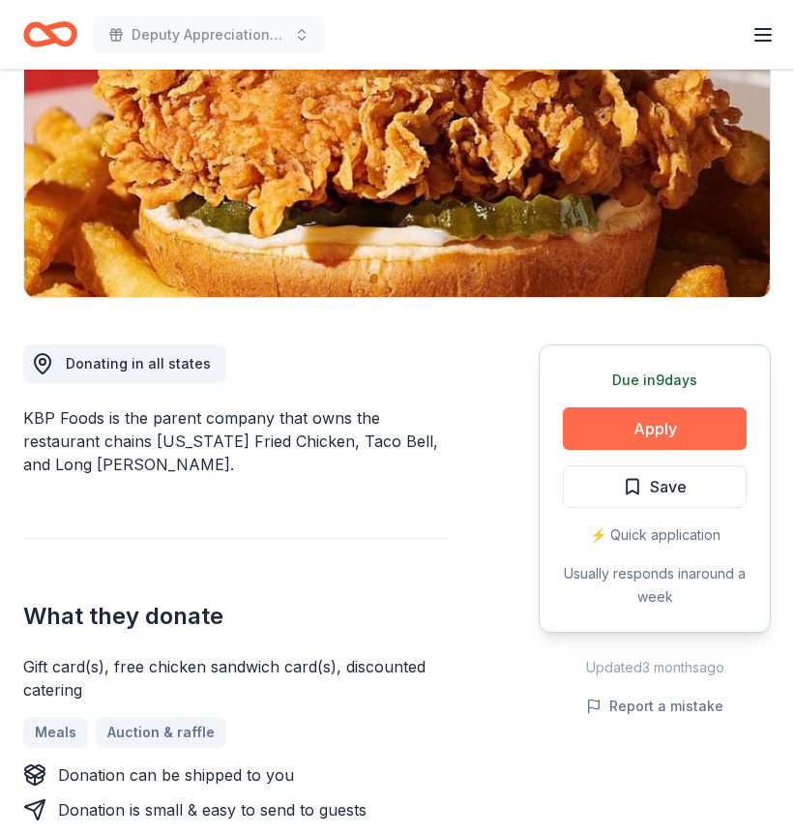
click at [653, 433] on button "Apply" at bounding box center [655, 428] width 184 height 43
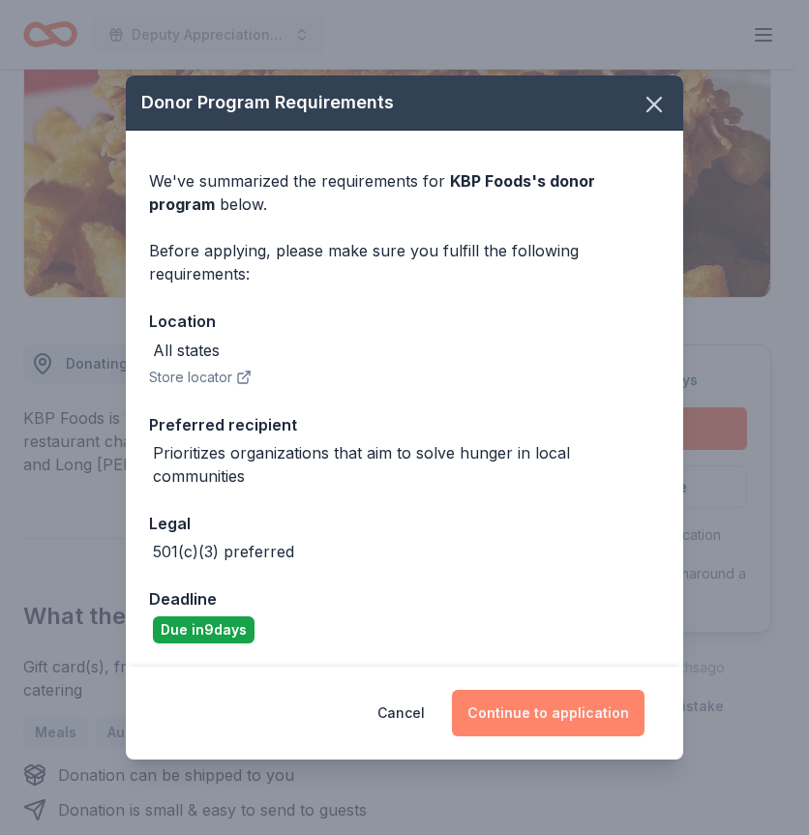
click at [535, 714] on button "Continue to application" at bounding box center [548, 713] width 193 height 46
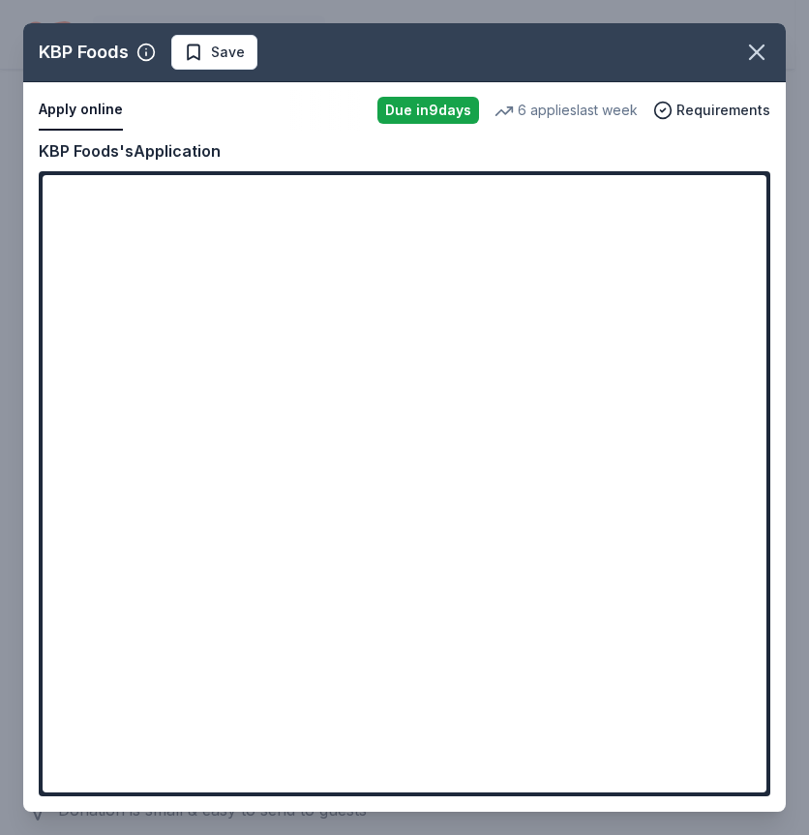
click at [199, 147] on div "KBP Foods's Application" at bounding box center [130, 150] width 182 height 25
click at [756, 62] on icon "button" at bounding box center [756, 52] width 27 height 27
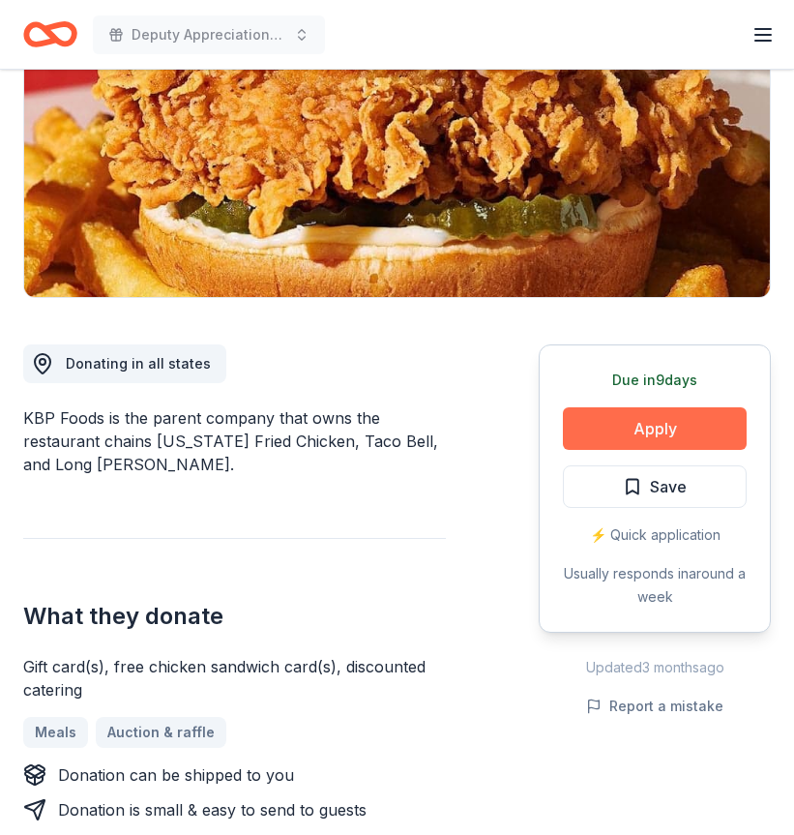
click at [668, 431] on button "Apply" at bounding box center [655, 428] width 184 height 43
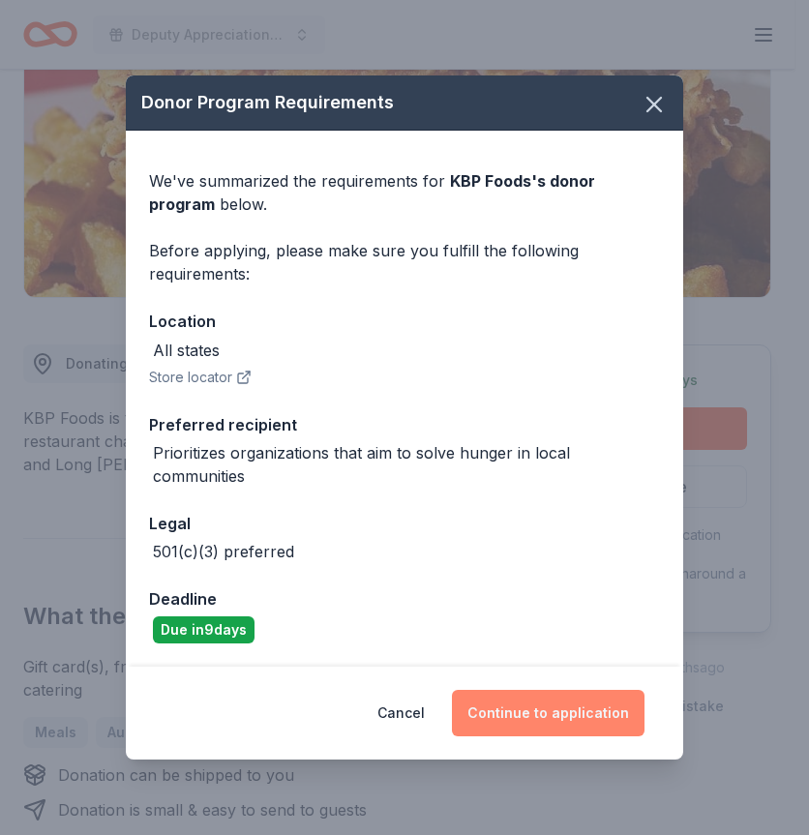
click at [528, 709] on button "Continue to application" at bounding box center [548, 713] width 193 height 46
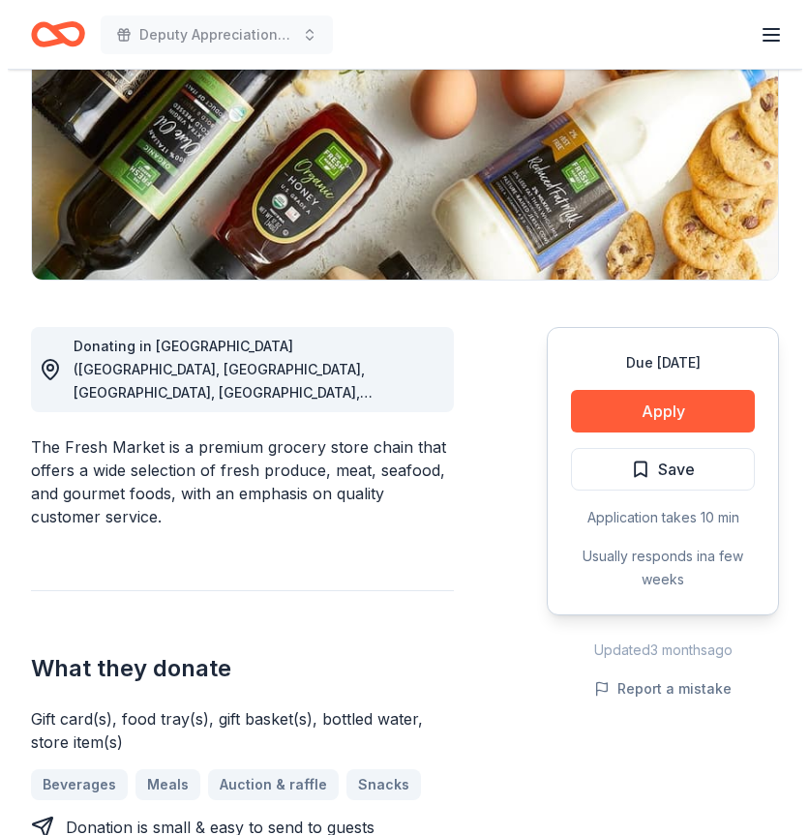
scroll to position [387, 0]
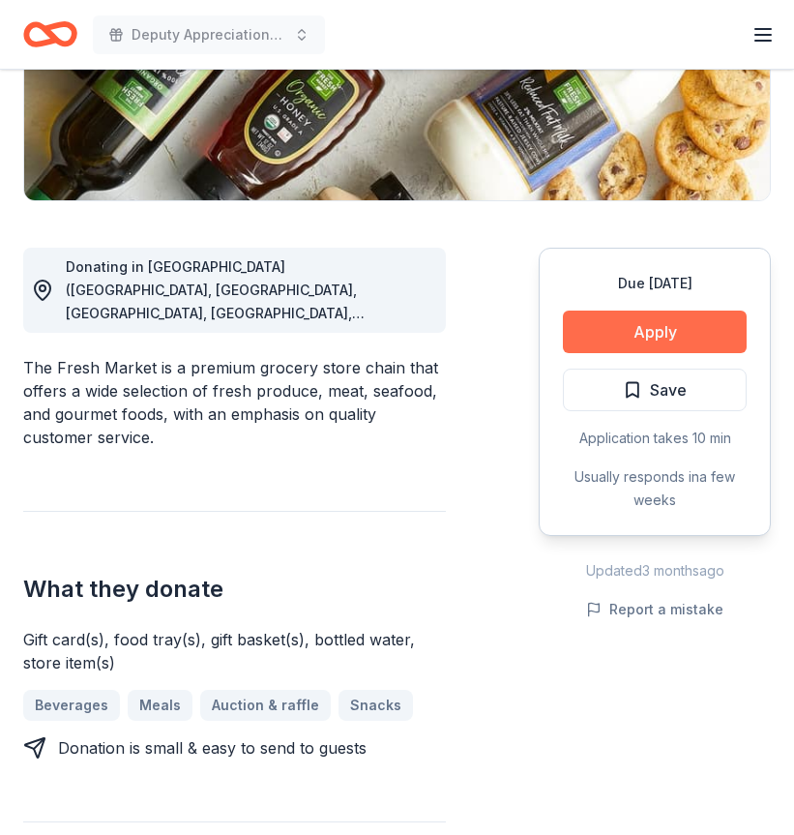
click at [632, 332] on button "Apply" at bounding box center [655, 332] width 184 height 43
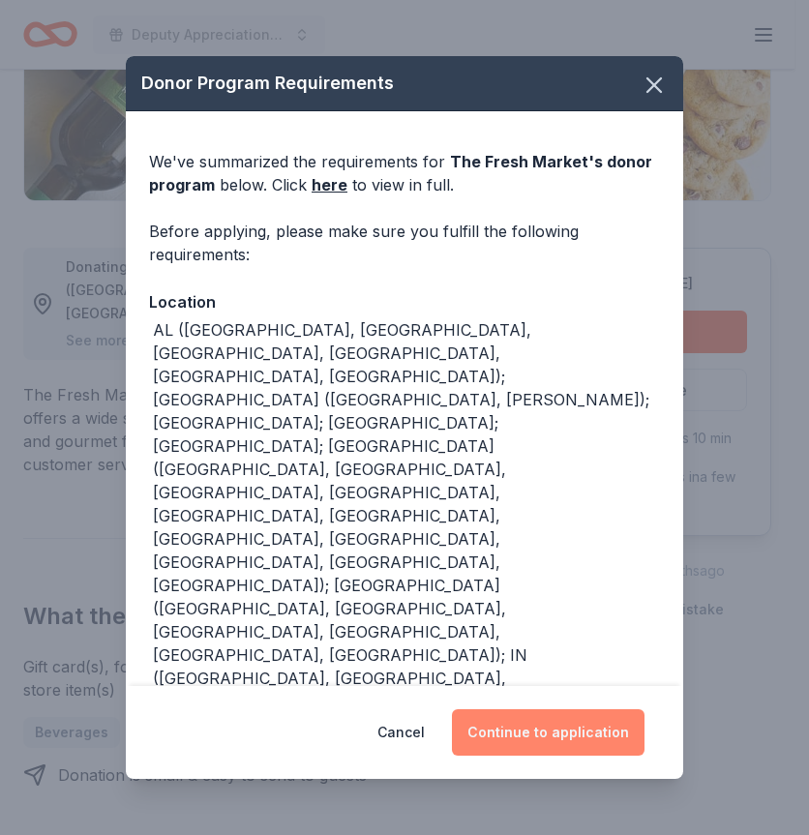
click at [539, 727] on button "Continue to application" at bounding box center [548, 732] width 193 height 46
